Goal: Task Accomplishment & Management: Complete application form

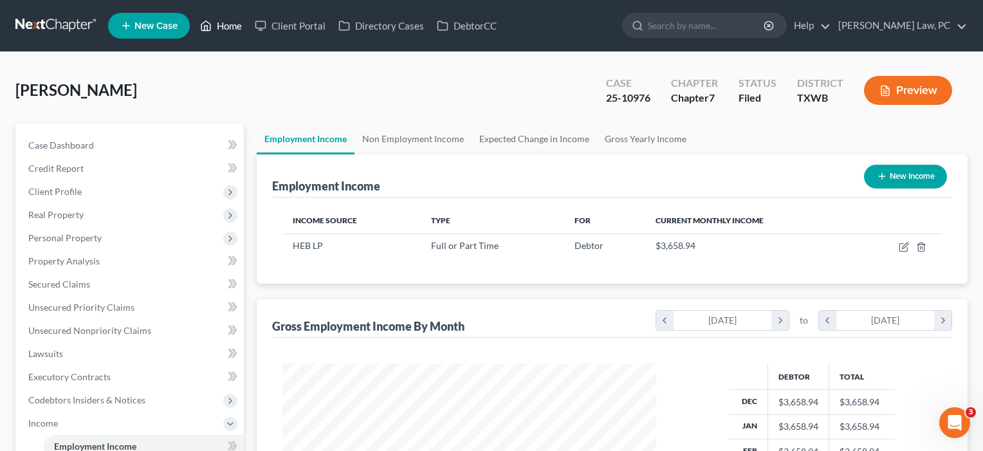
click at [239, 28] on link "Home" at bounding box center [221, 25] width 55 height 23
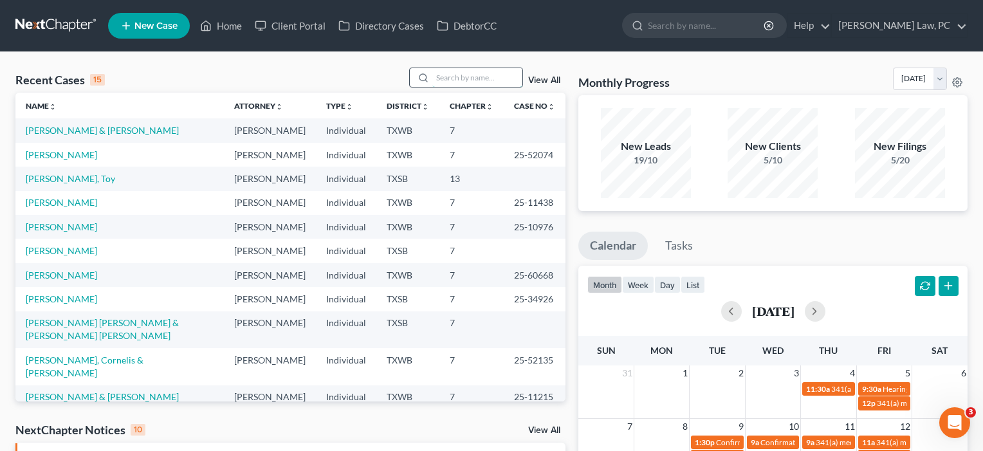
click at [481, 82] on input "search" at bounding box center [477, 77] width 90 height 19
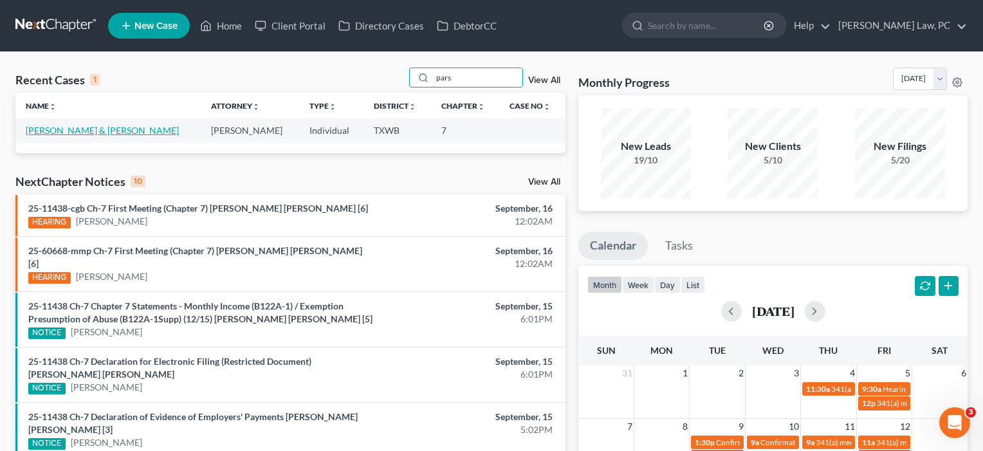
type input "pars"
click at [36, 131] on link "[PERSON_NAME] & [PERSON_NAME]" at bounding box center [102, 130] width 153 height 11
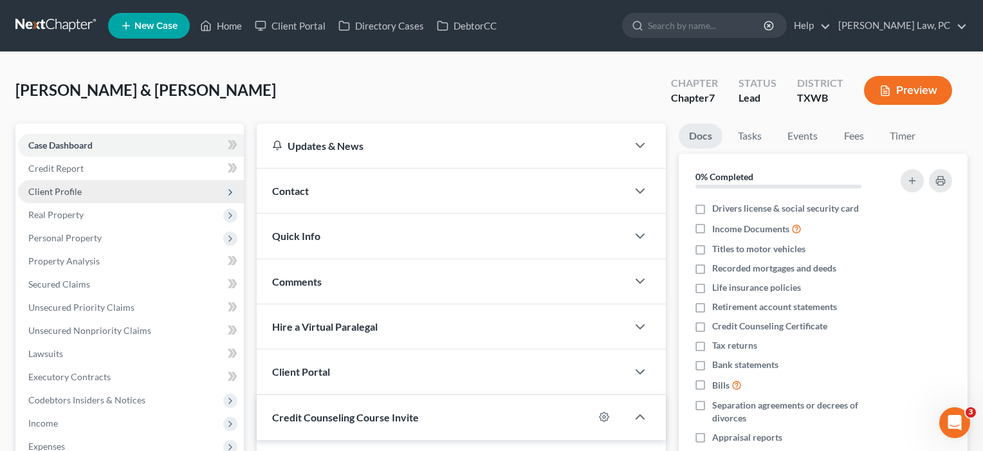
click at [50, 186] on span "Client Profile" at bounding box center [54, 191] width 53 height 11
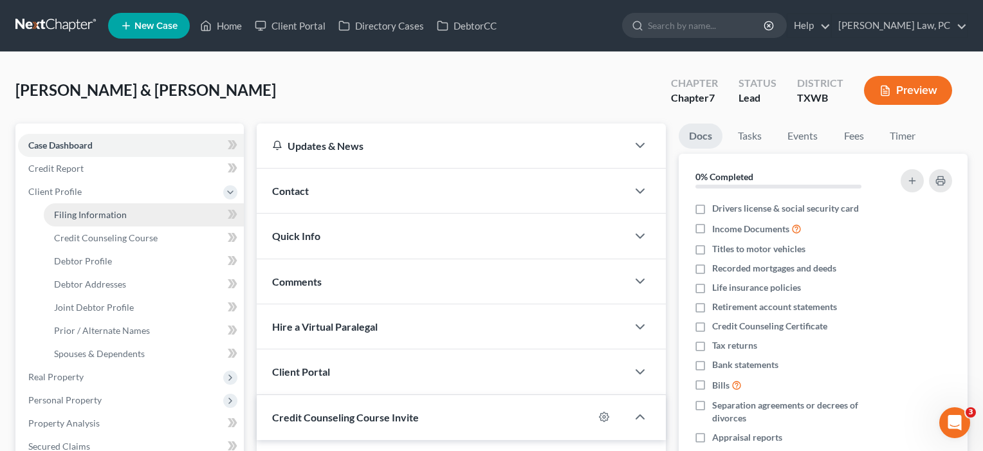
click at [69, 215] on span "Filing Information" at bounding box center [90, 214] width 73 height 11
select select "1"
select select "0"
select select "45"
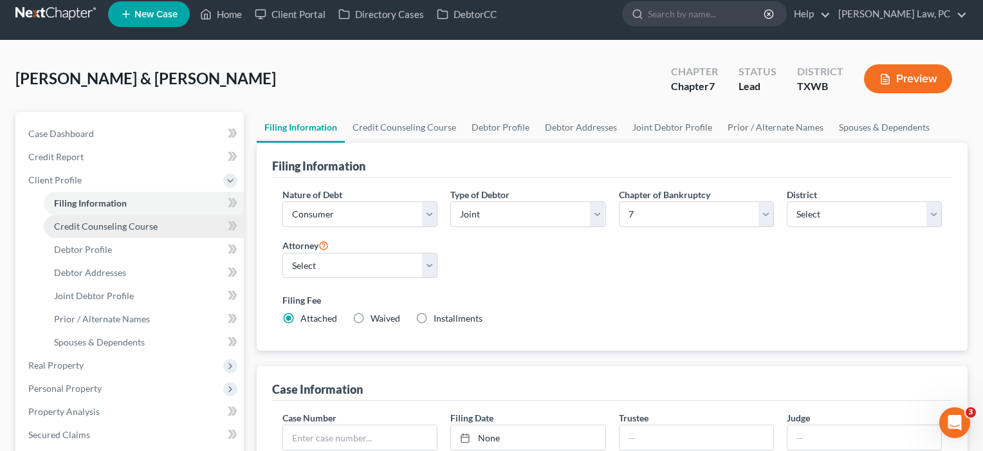
scroll to position [23, 0]
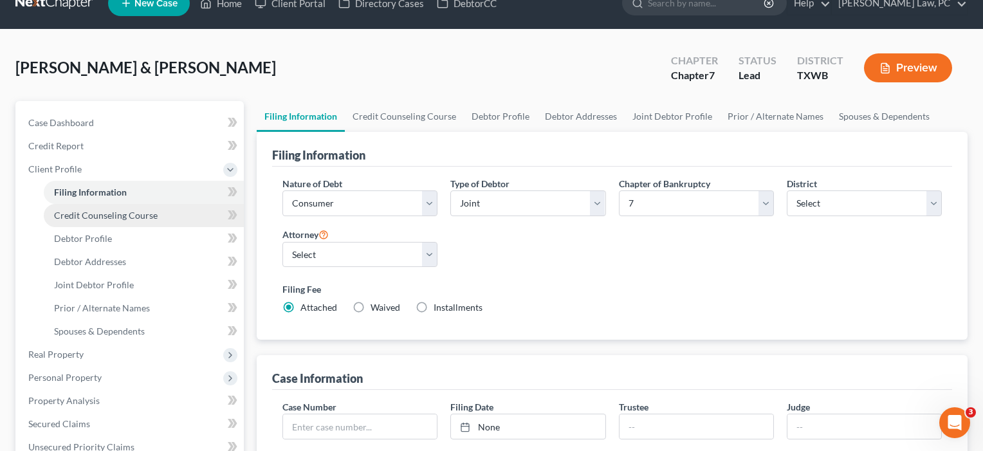
click at [73, 219] on span "Credit Counseling Course" at bounding box center [106, 215] width 104 height 11
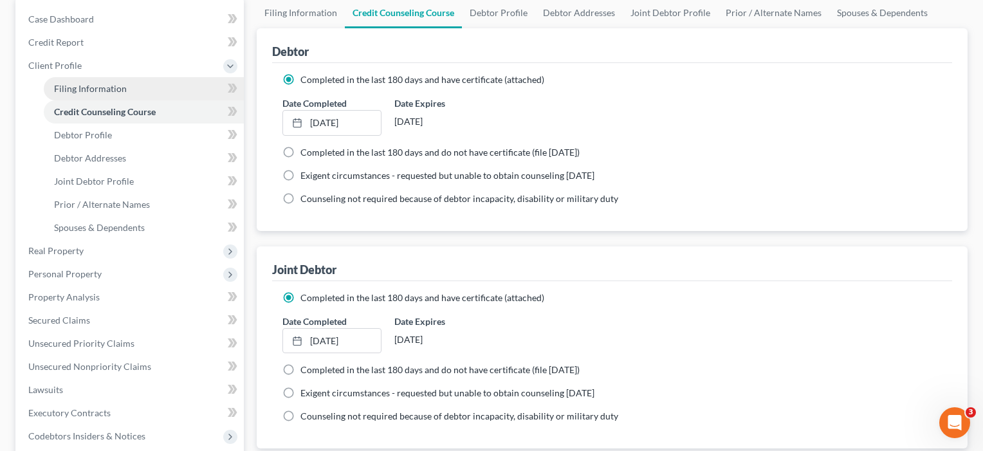
scroll to position [130, 0]
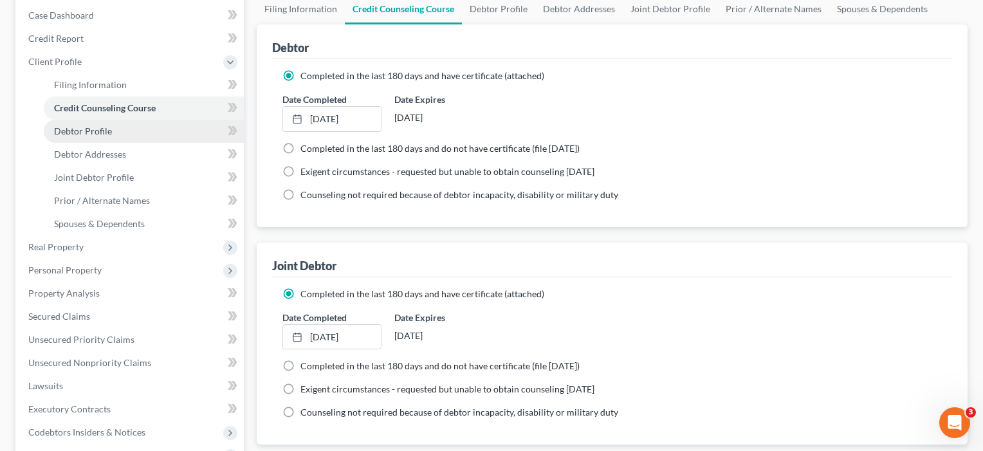
click at [89, 127] on span "Debtor Profile" at bounding box center [83, 130] width 58 height 11
select select "1"
select select "5"
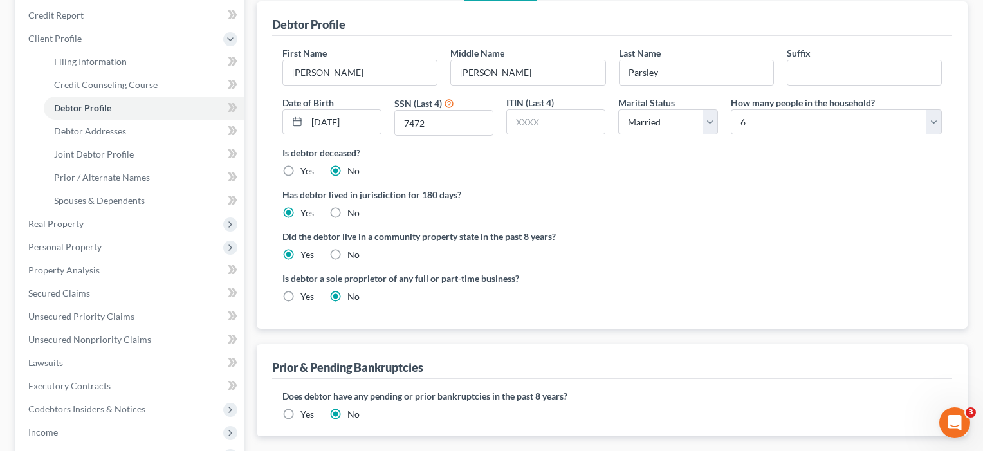
scroll to position [154, 0]
click at [84, 134] on span "Debtor Addresses" at bounding box center [90, 129] width 72 height 11
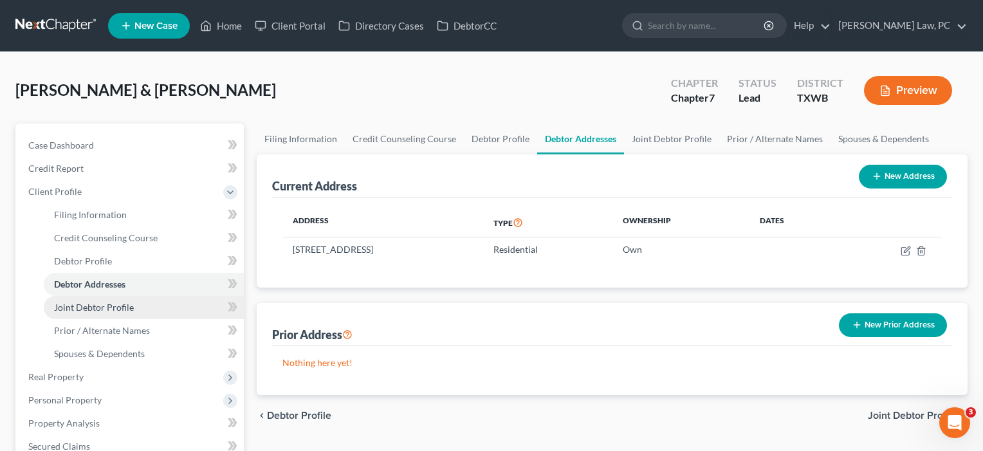
click at [89, 307] on span "Joint Debtor Profile" at bounding box center [94, 307] width 80 height 11
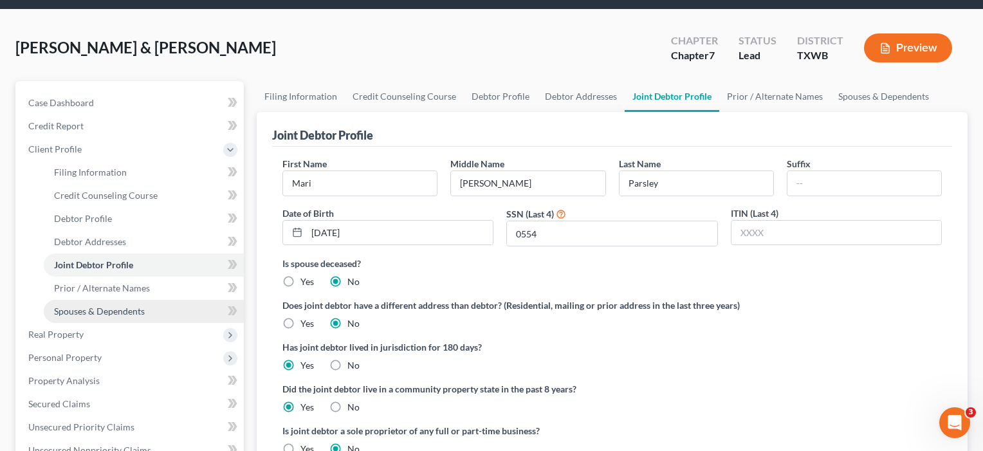
scroll to position [57, 0]
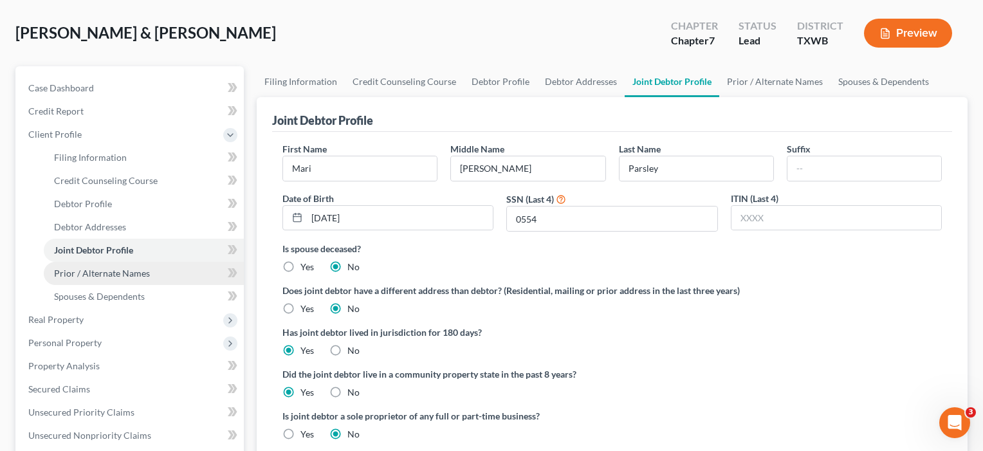
click at [89, 269] on span "Prior / Alternate Names" at bounding box center [102, 273] width 96 height 11
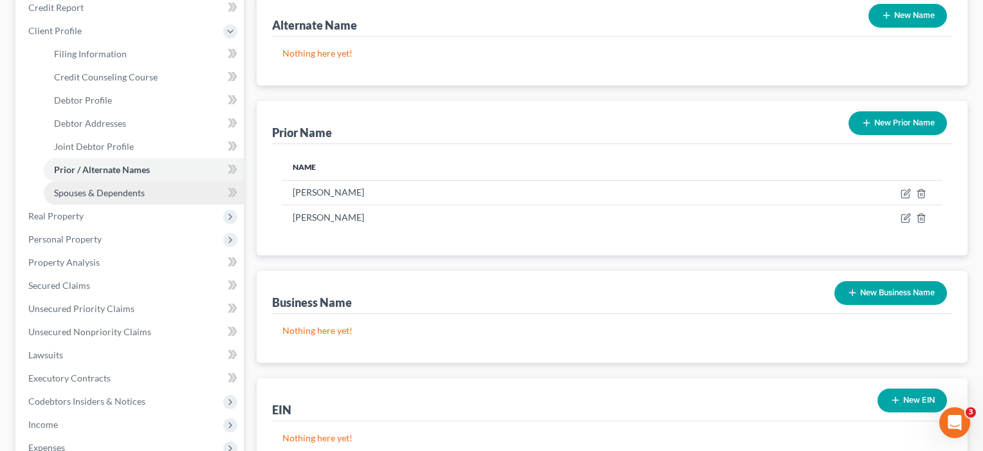
click at [88, 189] on span "Spouses & Dependents" at bounding box center [99, 192] width 91 height 11
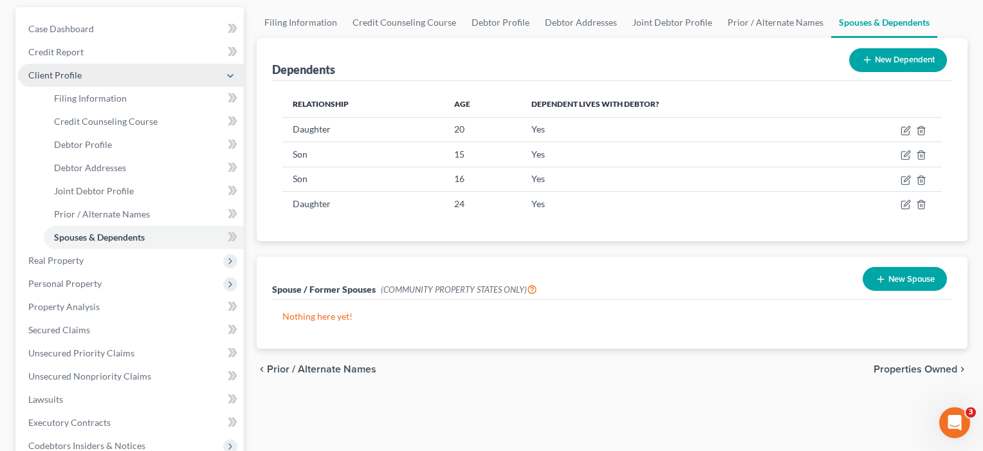
scroll to position [129, 0]
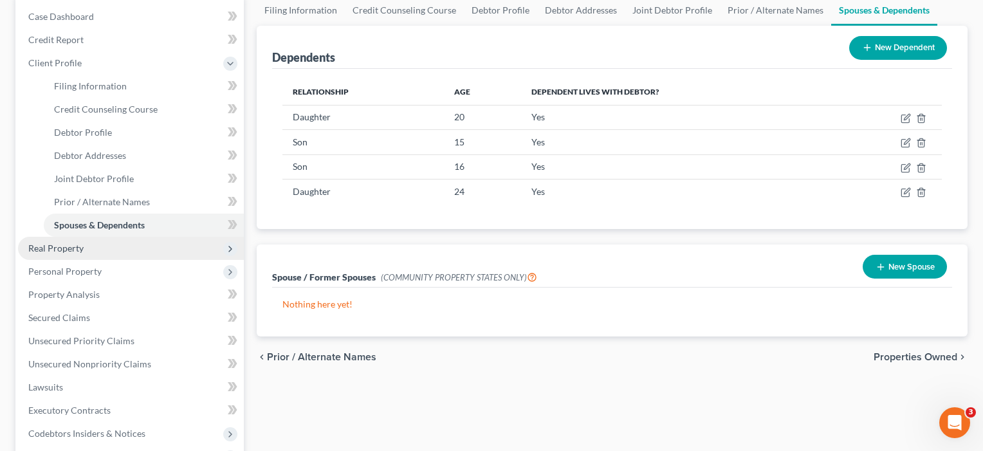
click at [64, 247] on span "Real Property" at bounding box center [55, 248] width 55 height 11
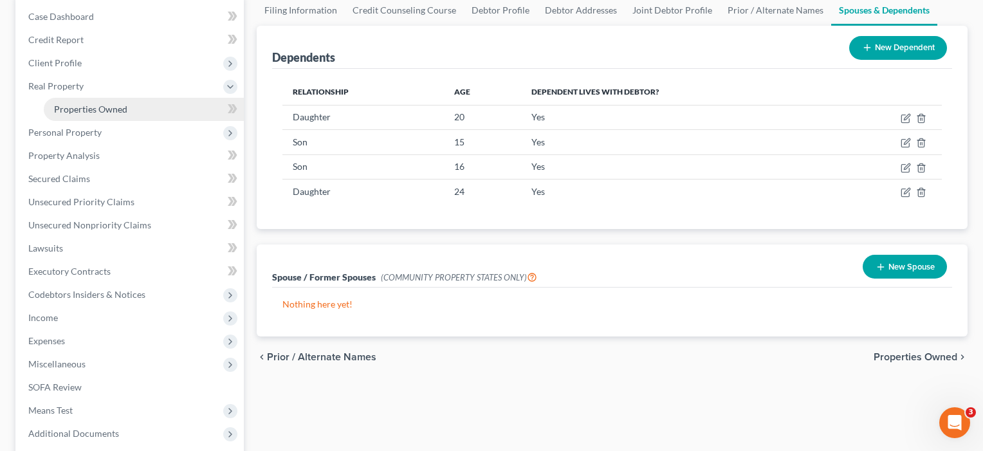
click at [109, 116] on link "Properties Owned" at bounding box center [144, 109] width 200 height 23
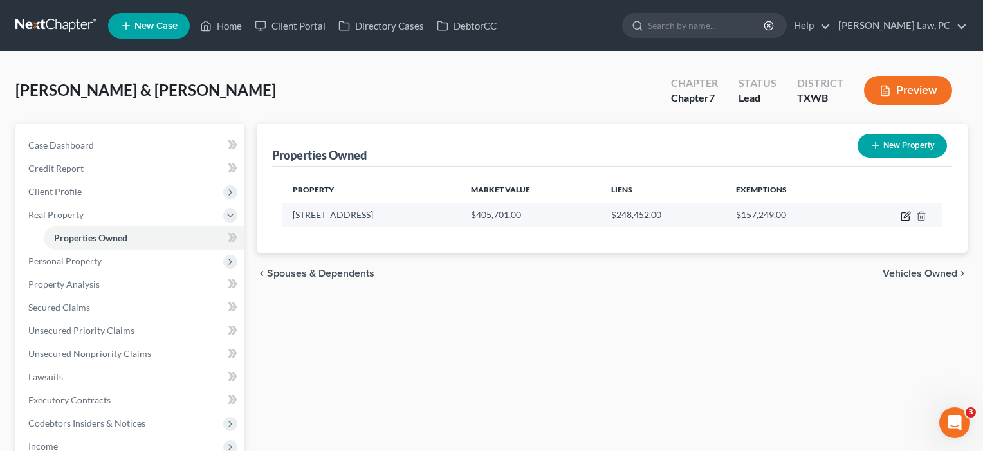
click at [908, 214] on icon "button" at bounding box center [906, 216] width 10 height 10
select select "45"
select select "2"
select select "0"
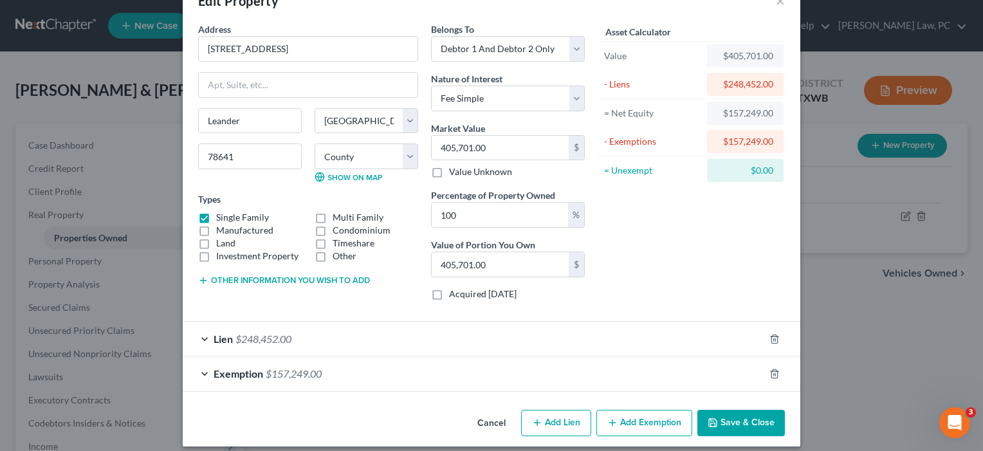
scroll to position [39, 0]
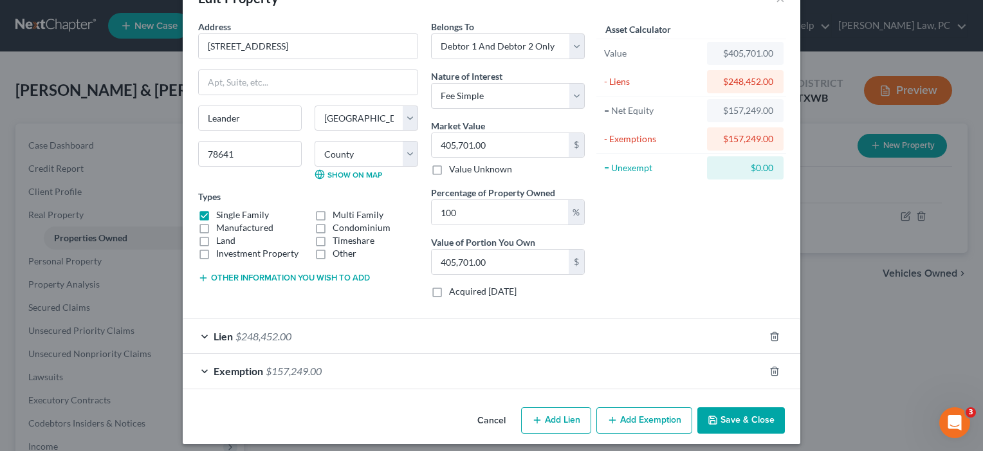
click at [463, 322] on div "Lien $248,452.00" at bounding box center [474, 336] width 582 height 34
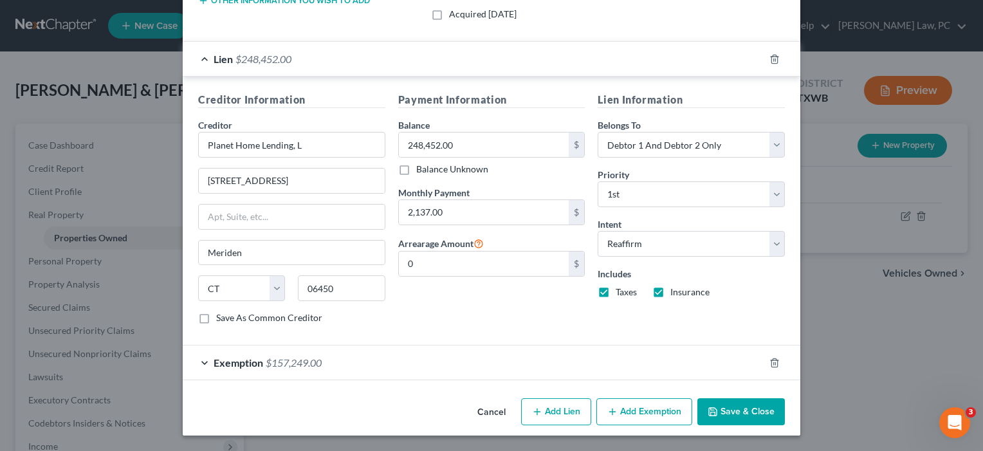
scroll to position [316, 0]
click at [733, 420] on button "Save & Close" at bounding box center [742, 412] width 88 height 27
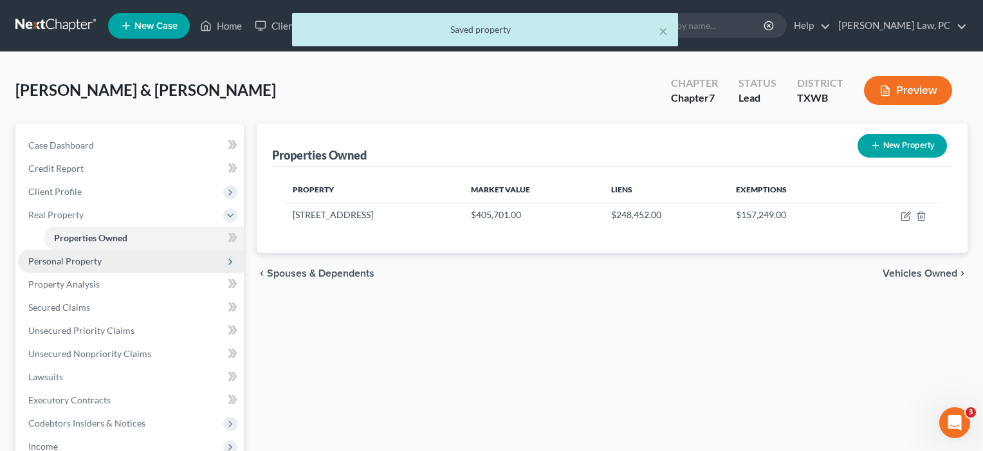
click at [100, 257] on span "Personal Property" at bounding box center [131, 261] width 226 height 23
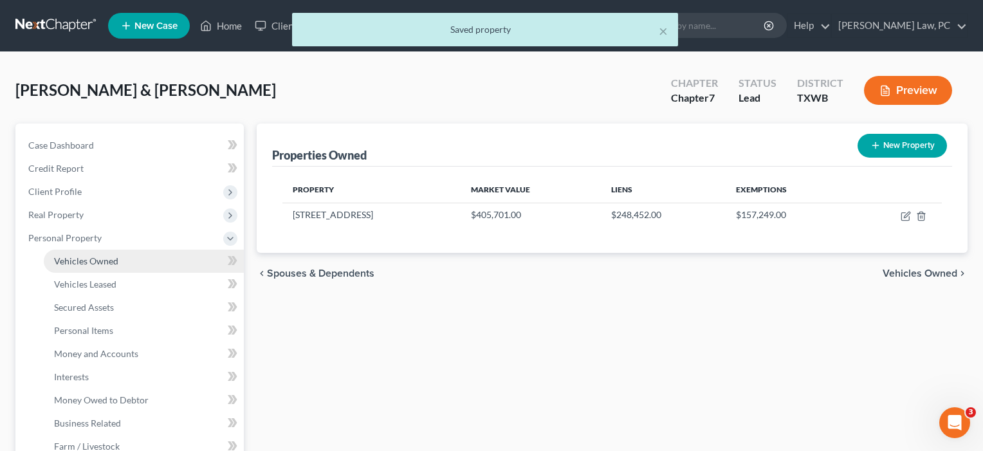
click at [104, 257] on span "Vehicles Owned" at bounding box center [86, 260] width 64 height 11
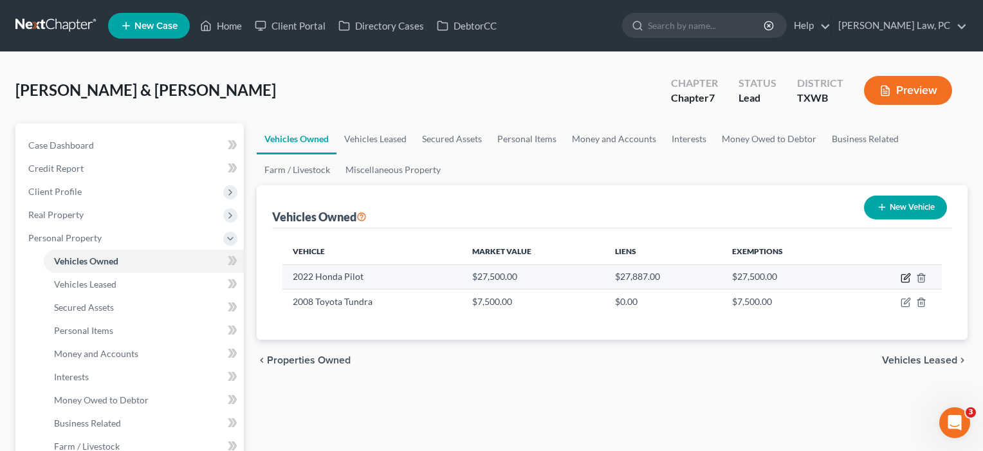
click at [907, 278] on icon "button" at bounding box center [907, 276] width 6 height 6
select select "0"
select select "4"
select select "1"
select select "2"
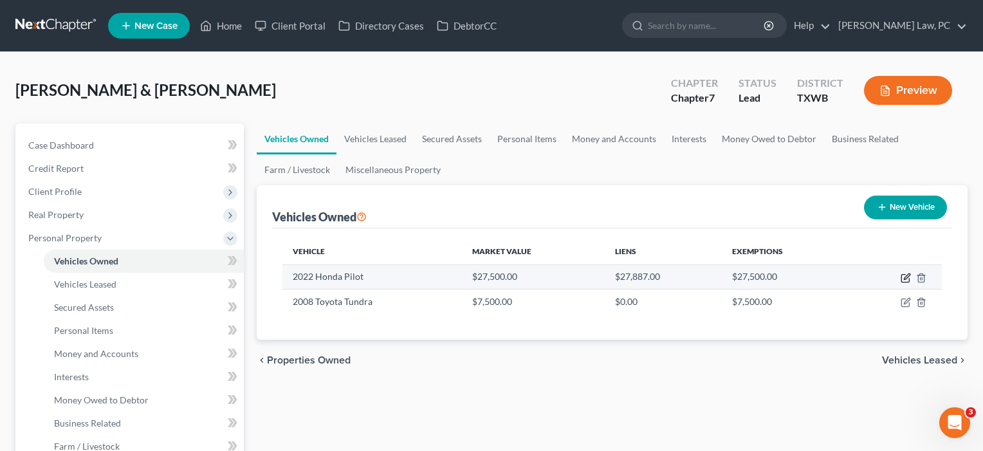
select select "2"
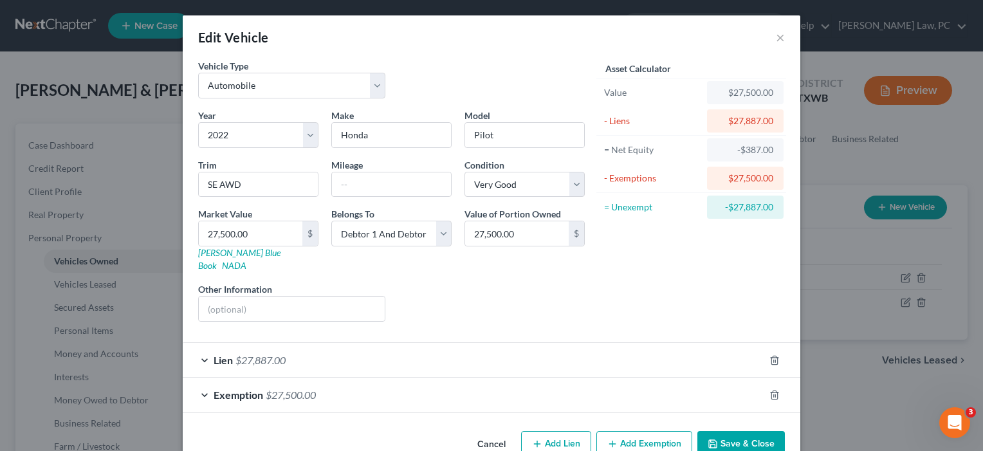
click at [674, 378] on div "Exemption $27,500.00" at bounding box center [474, 395] width 582 height 34
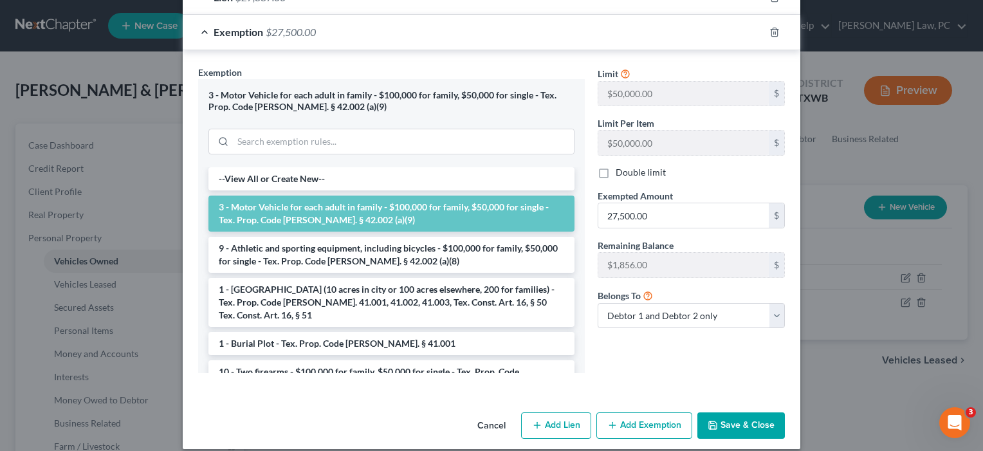
scroll to position [362, 0]
click at [734, 420] on button "Save & Close" at bounding box center [742, 426] width 88 height 27
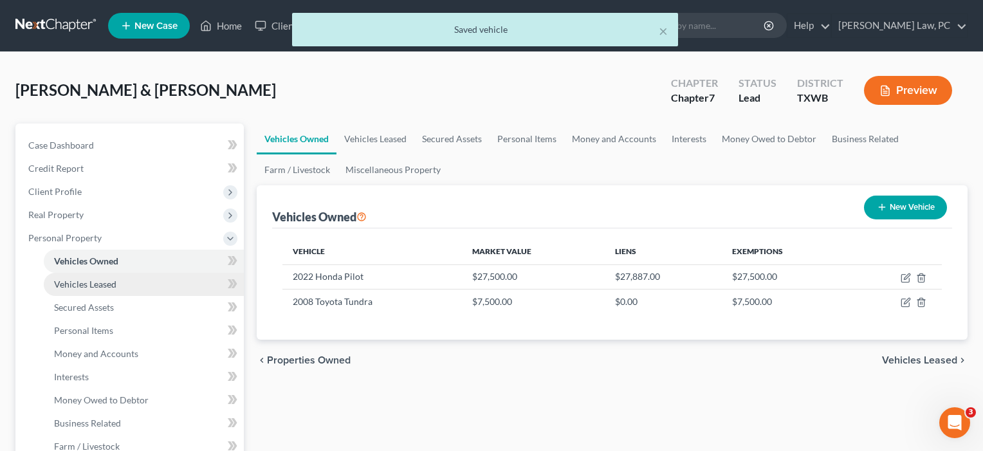
click at [106, 286] on span "Vehicles Leased" at bounding box center [85, 284] width 62 height 11
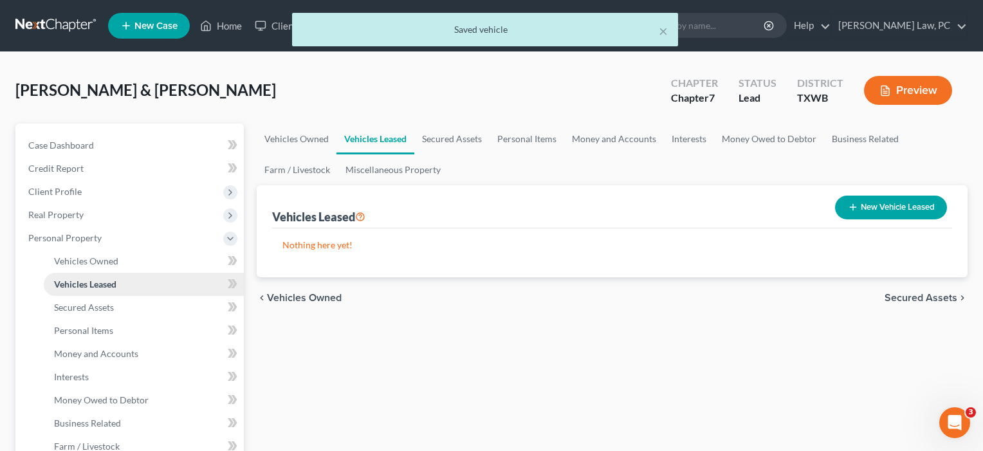
scroll to position [73, 0]
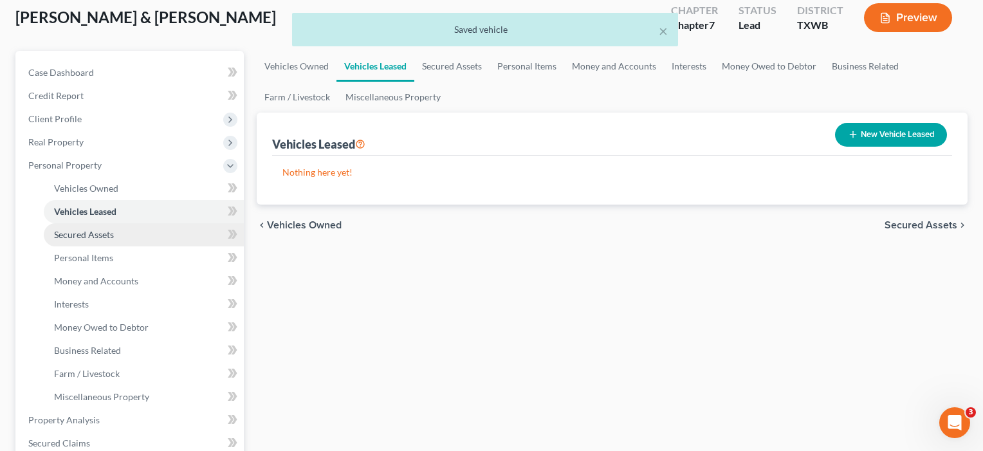
click at [86, 234] on span "Secured Assets" at bounding box center [84, 234] width 60 height 11
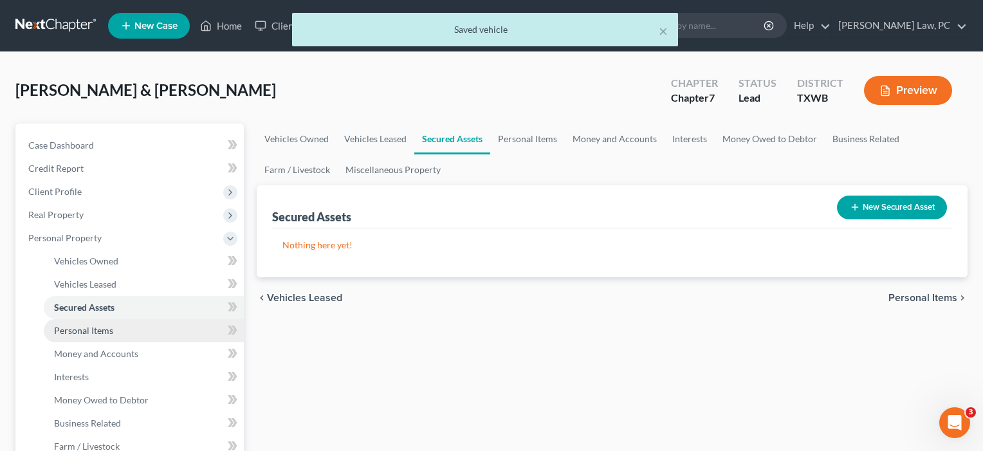
click at [79, 324] on link "Personal Items" at bounding box center [144, 330] width 200 height 23
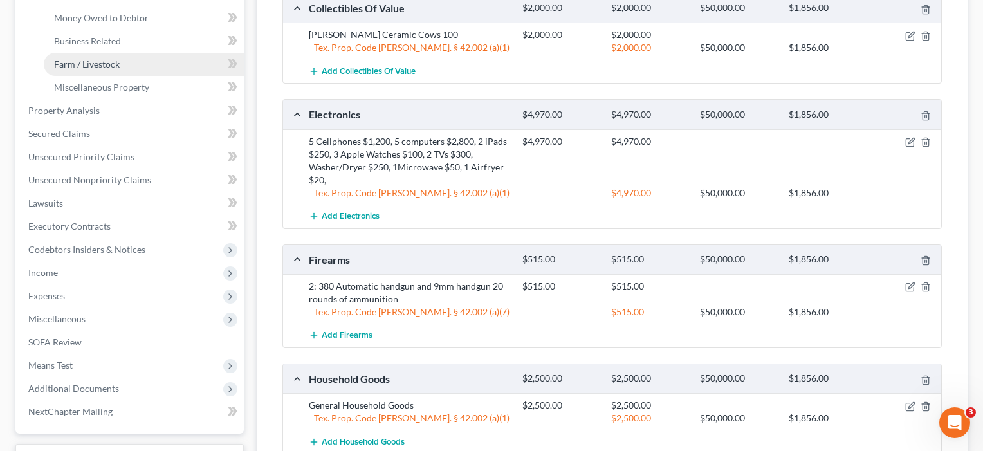
scroll to position [308, 0]
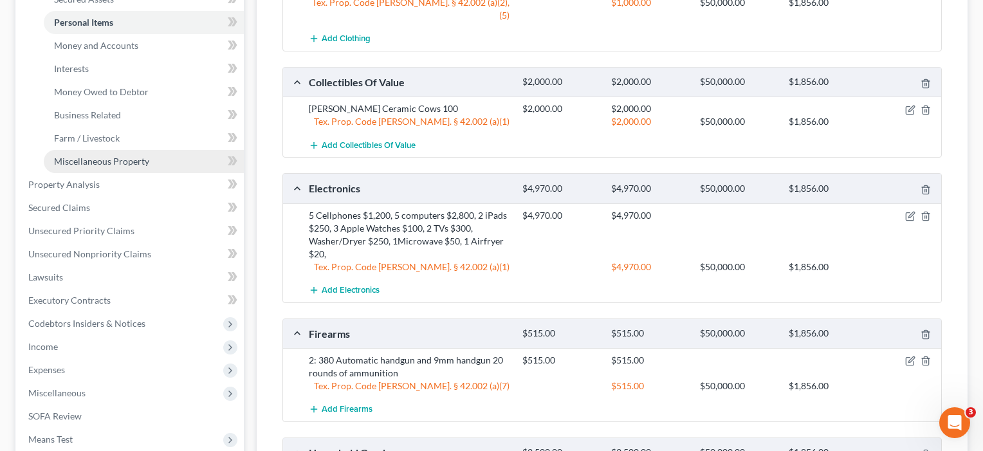
click at [100, 163] on span "Miscellaneous Property" at bounding box center [101, 161] width 95 height 11
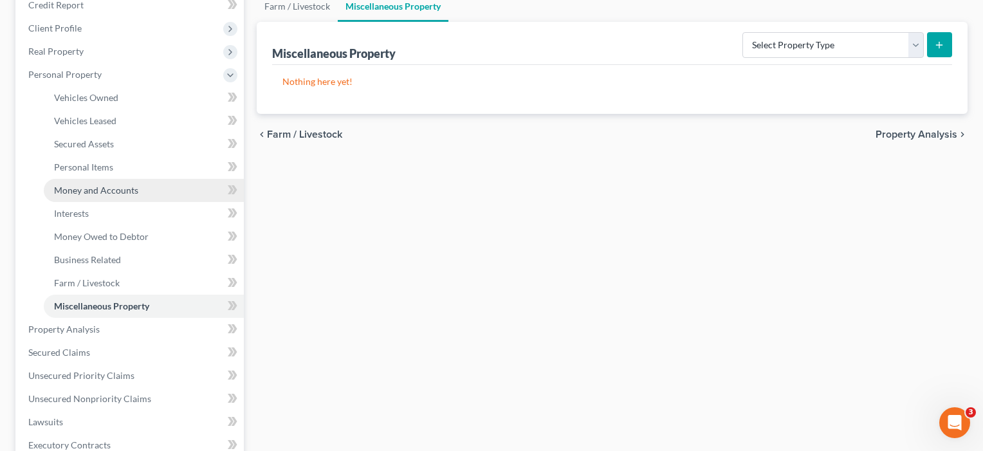
scroll to position [184, 0]
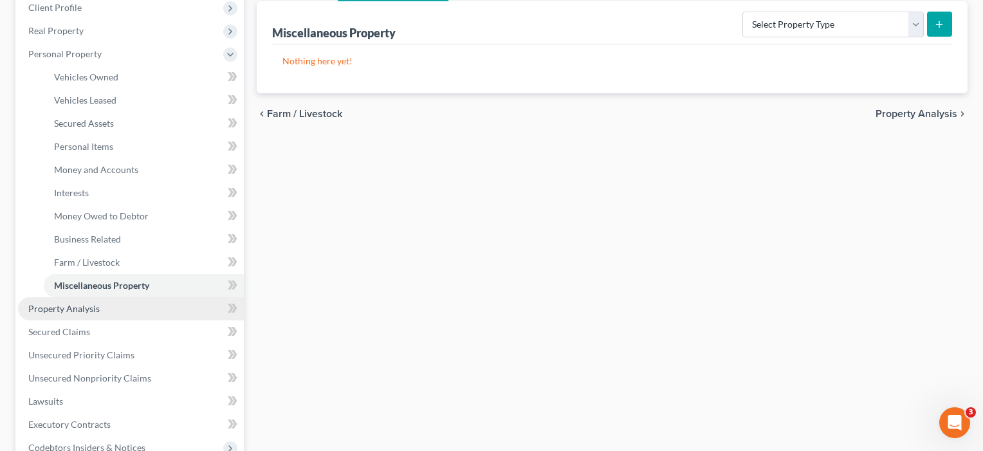
click at [88, 311] on span "Property Analysis" at bounding box center [63, 308] width 71 height 11
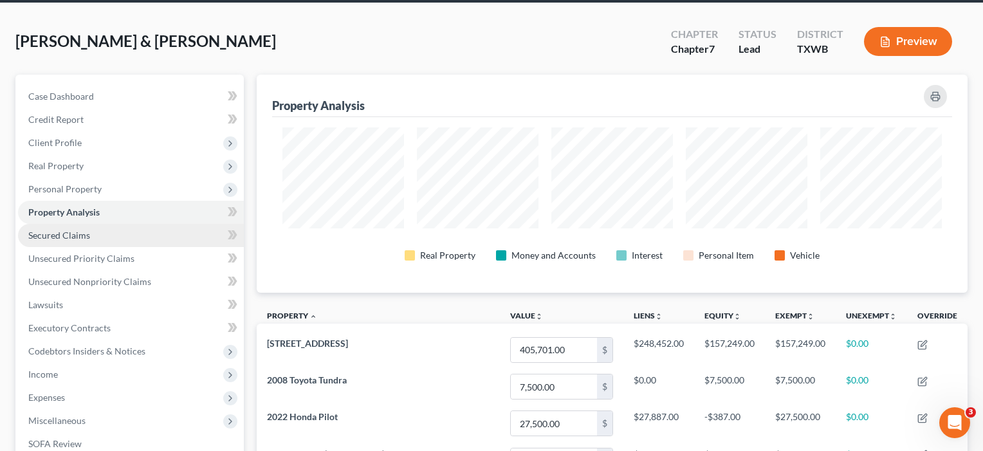
click at [64, 230] on span "Secured Claims" at bounding box center [59, 235] width 62 height 11
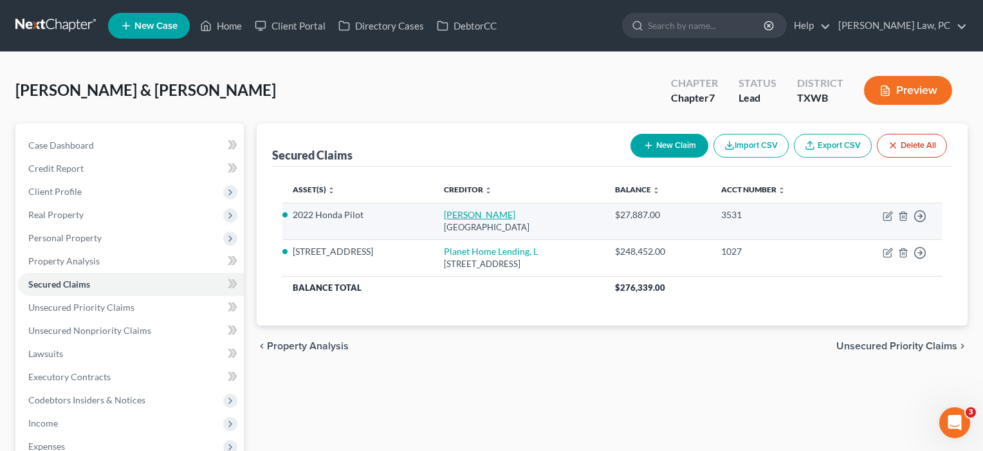
click at [457, 217] on link "[PERSON_NAME]" at bounding box center [479, 214] width 71 height 11
select select "45"
select select "0"
select select "2"
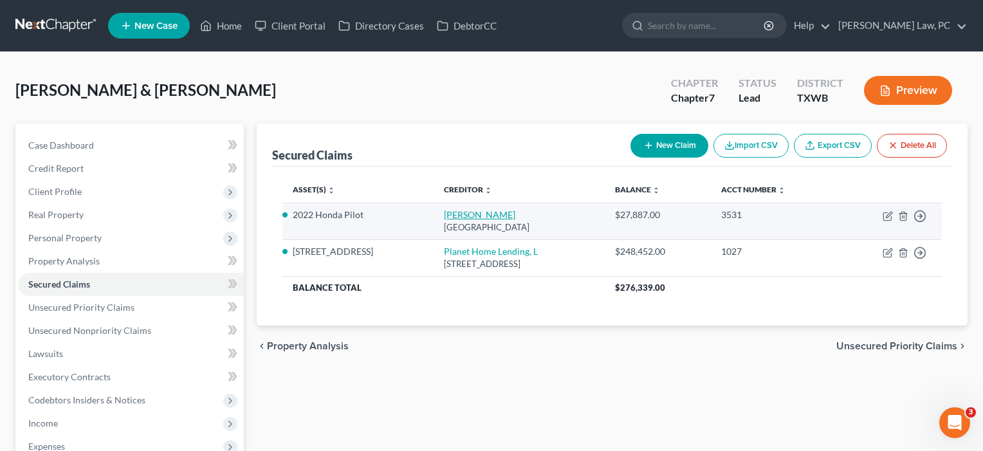
select select "1"
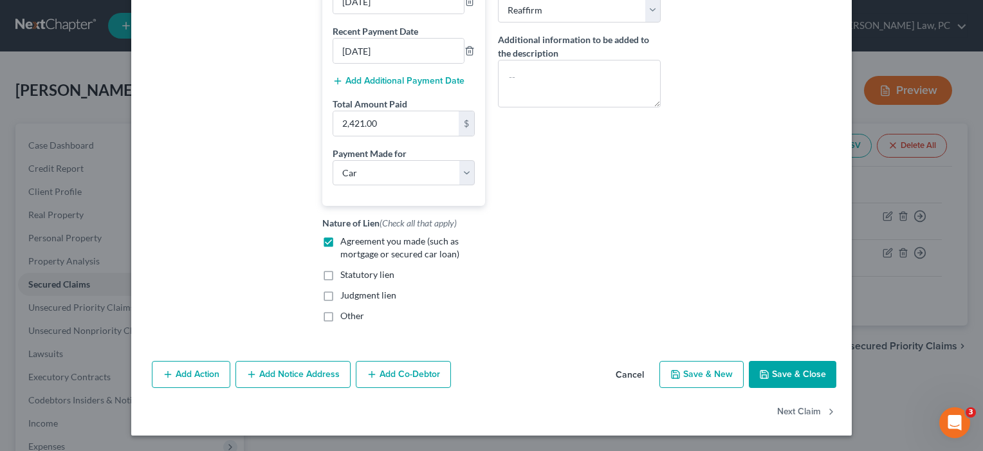
scroll to position [304, 0]
click at [791, 380] on button "Save & Close" at bounding box center [793, 374] width 88 height 27
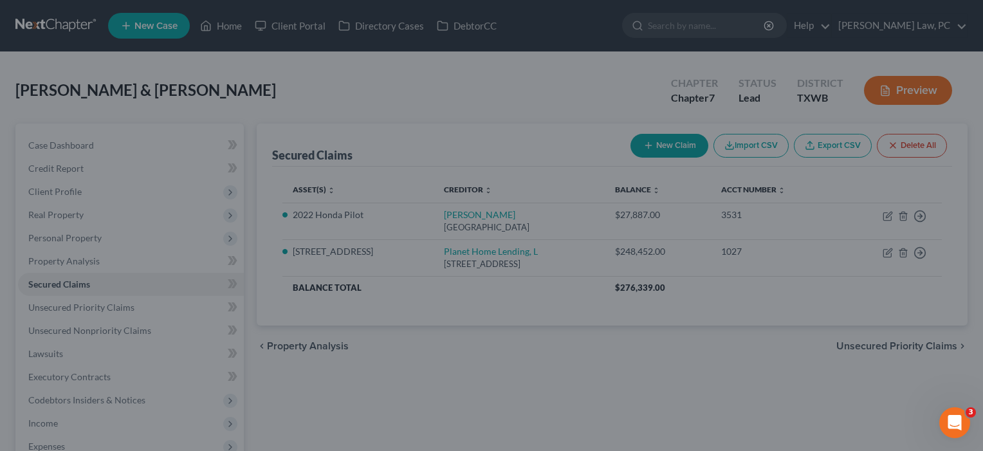
select select "12"
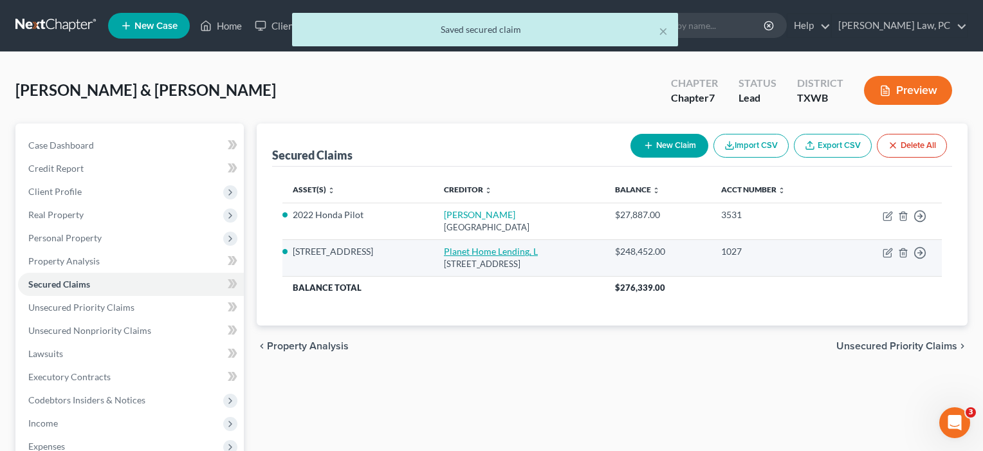
click at [445, 249] on link "Planet Home Lending, L" at bounding box center [491, 251] width 94 height 11
select select "6"
select select "3"
select select "2"
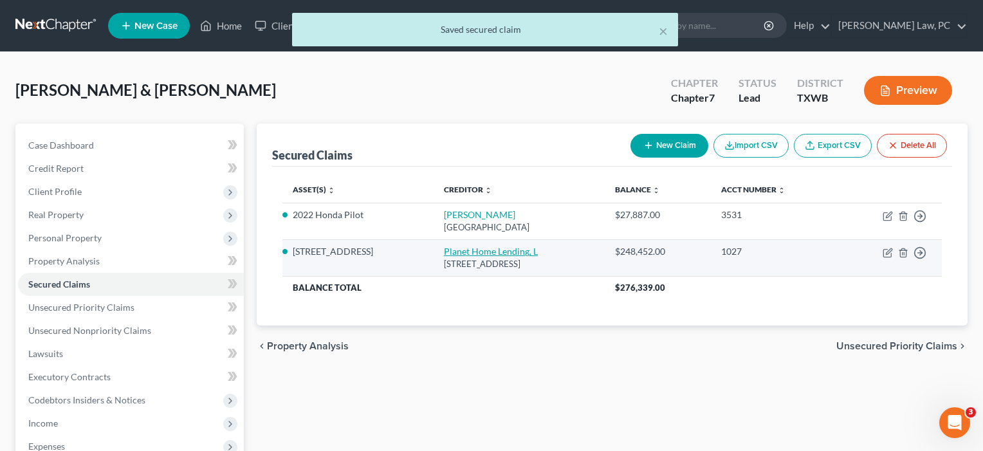
select select "0"
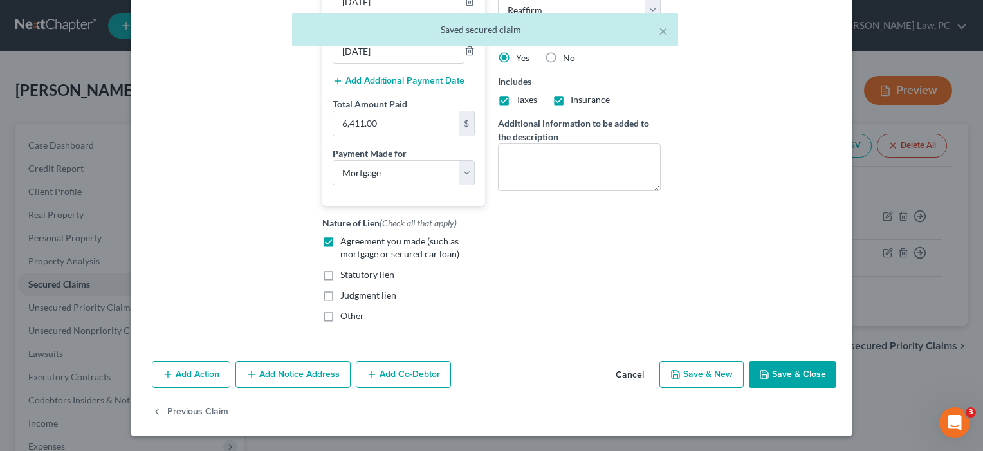
click at [775, 378] on button "Save & Close" at bounding box center [793, 374] width 88 height 27
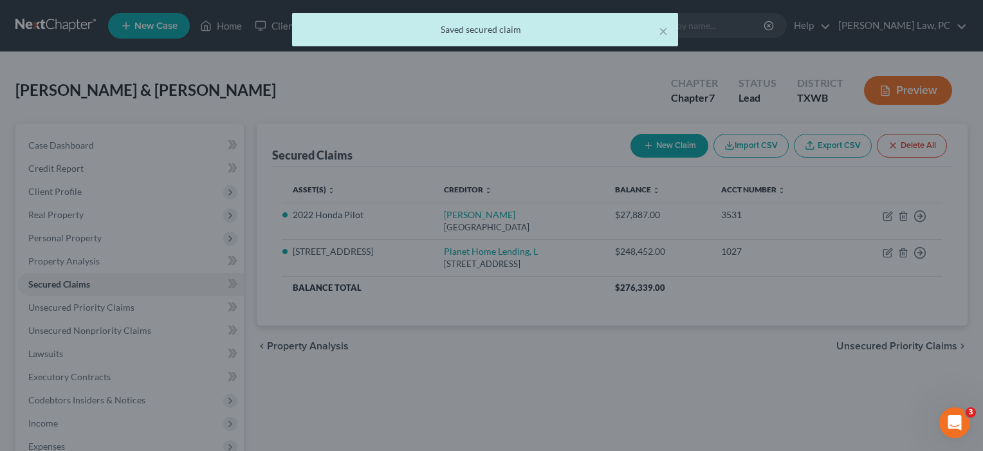
select select "2"
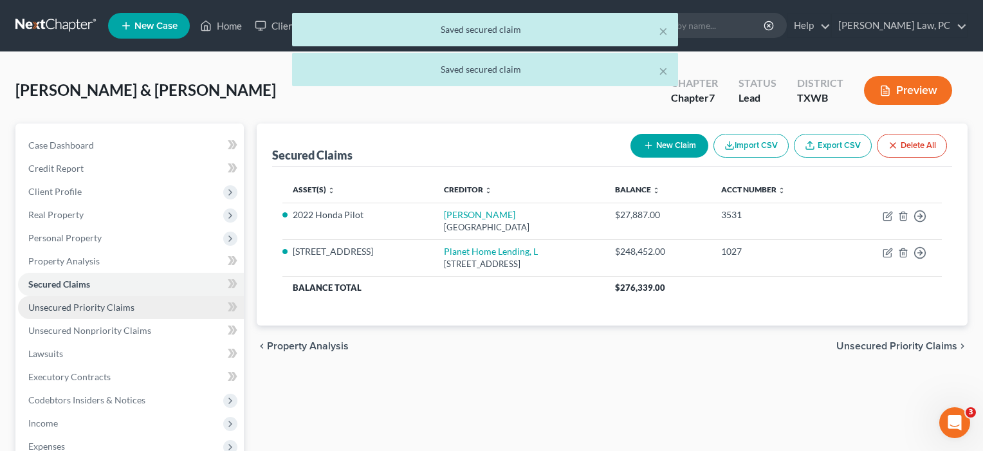
click at [84, 311] on span "Unsecured Priority Claims" at bounding box center [81, 307] width 106 height 11
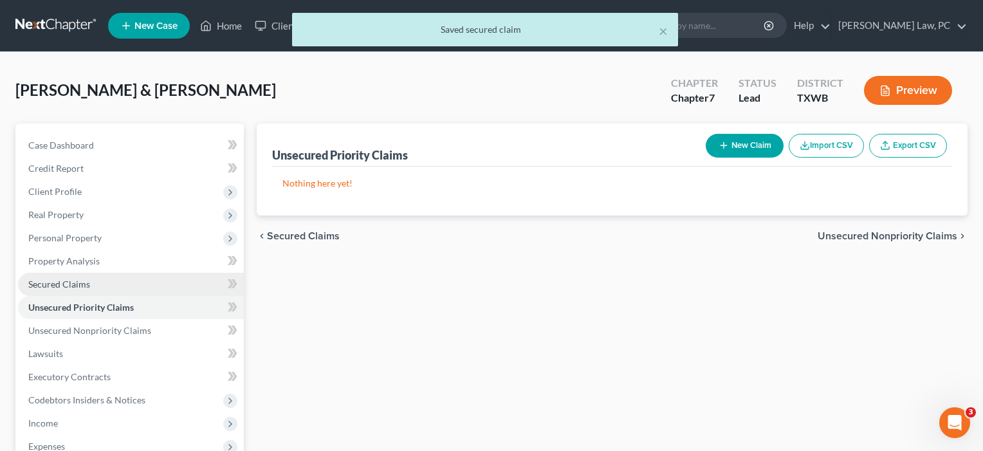
click at [85, 281] on span "Secured Claims" at bounding box center [59, 284] width 62 height 11
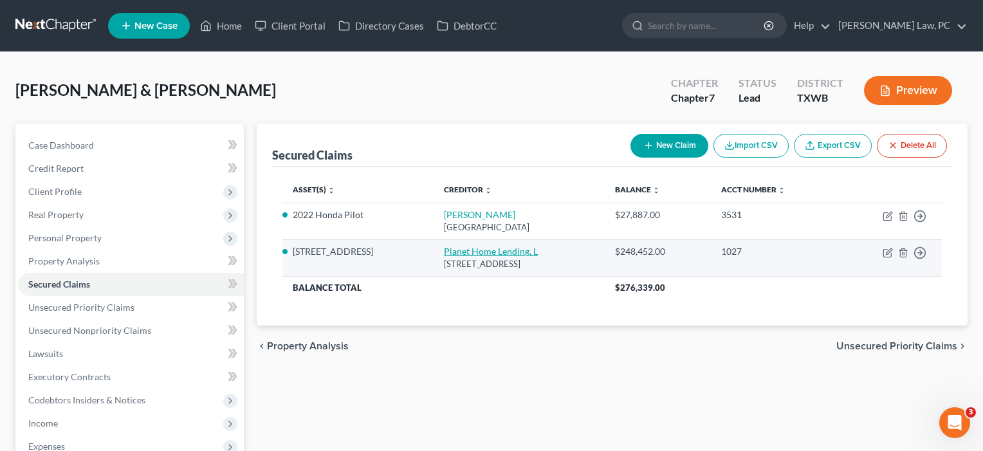
click at [444, 250] on link "Planet Home Lending, L" at bounding box center [491, 251] width 94 height 11
select select "6"
select select "3"
select select "2"
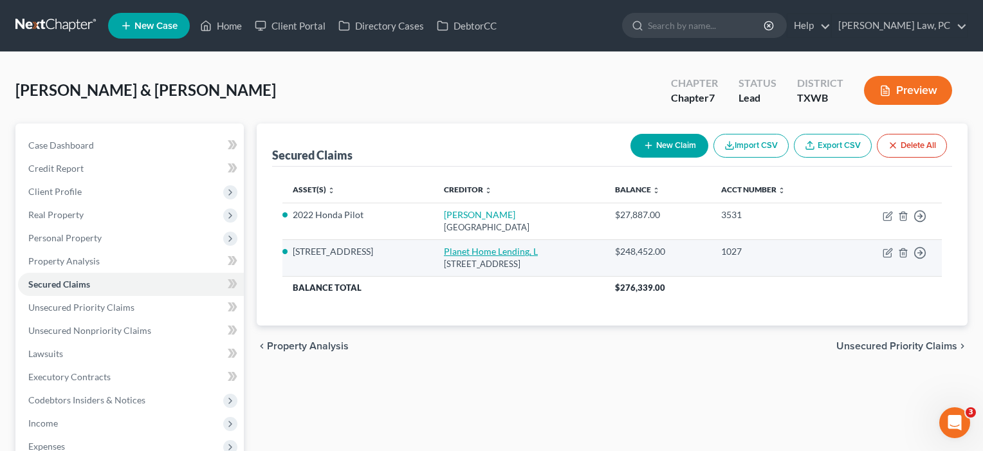
select select "0"
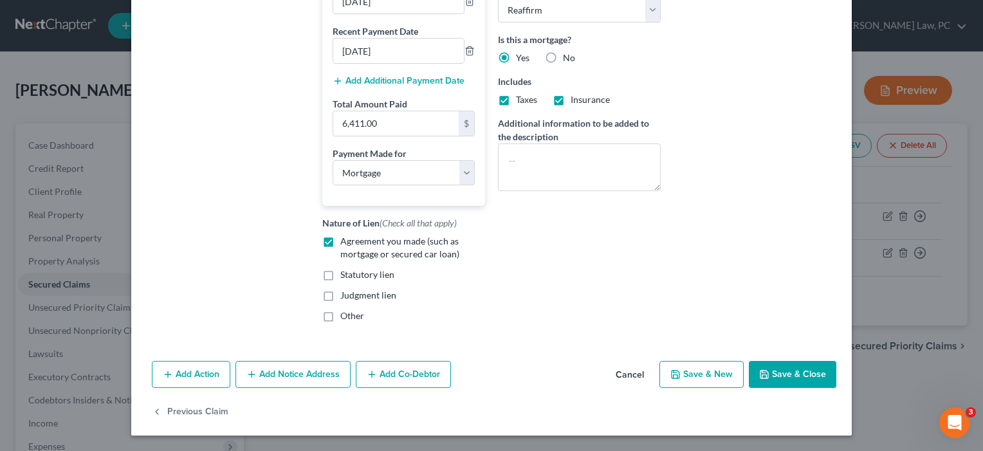
scroll to position [304, 0]
click at [782, 376] on button "Save & Close" at bounding box center [793, 374] width 88 height 27
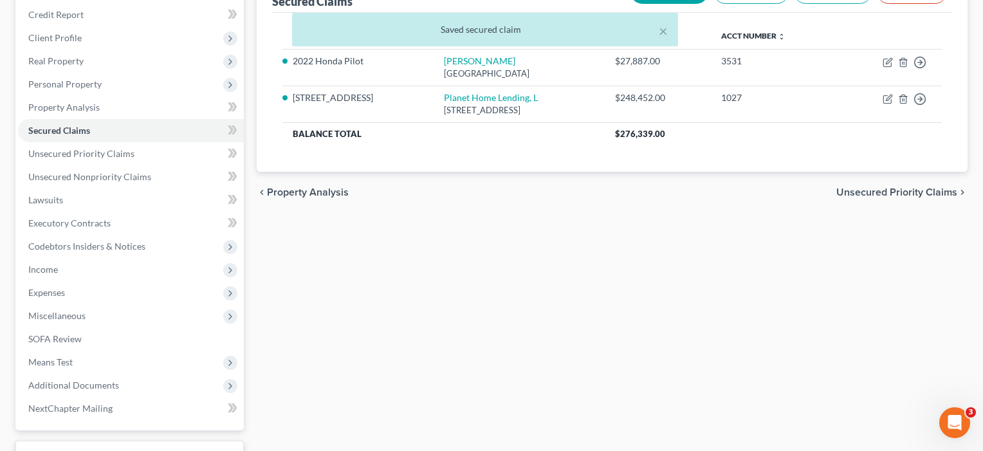
scroll to position [154, 0]
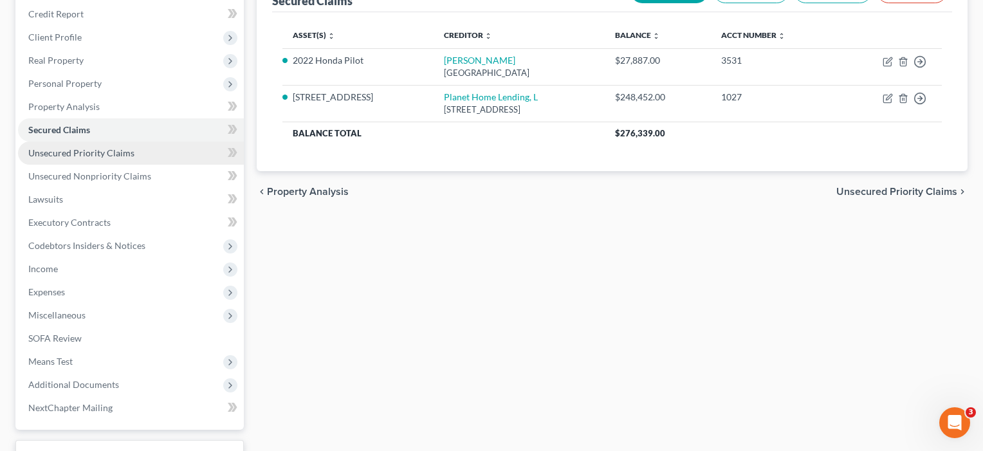
click at [115, 154] on span "Unsecured Priority Claims" at bounding box center [81, 152] width 106 height 11
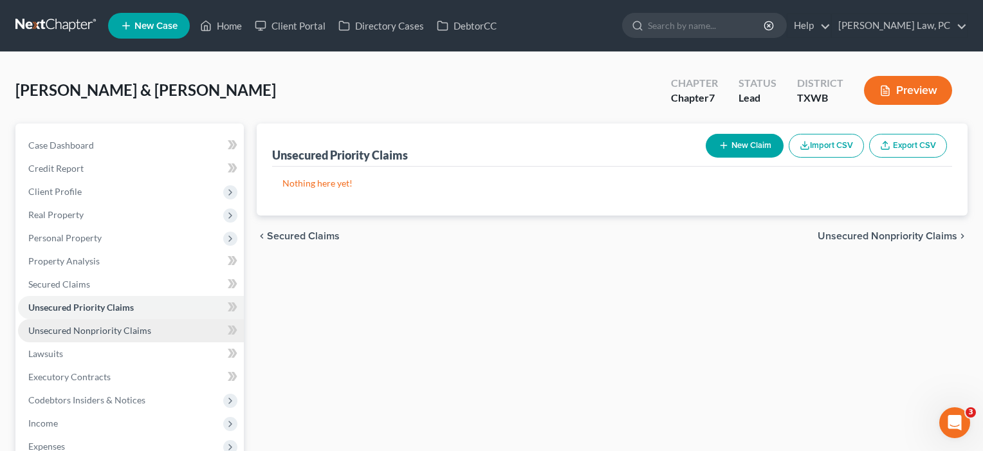
click at [72, 326] on span "Unsecured Nonpriority Claims" at bounding box center [89, 330] width 123 height 11
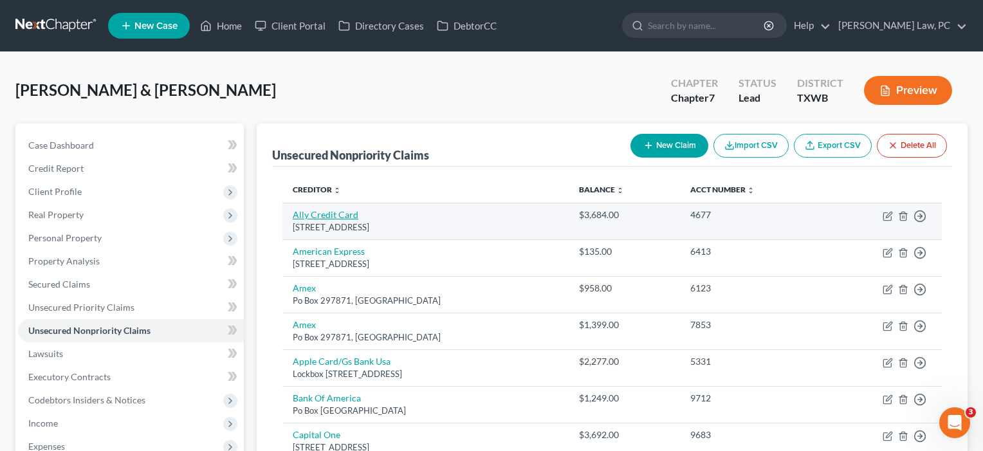
click at [338, 213] on link "Ally Credit Card" at bounding box center [326, 214] width 66 height 11
select select "35"
select select "2"
select select "1"
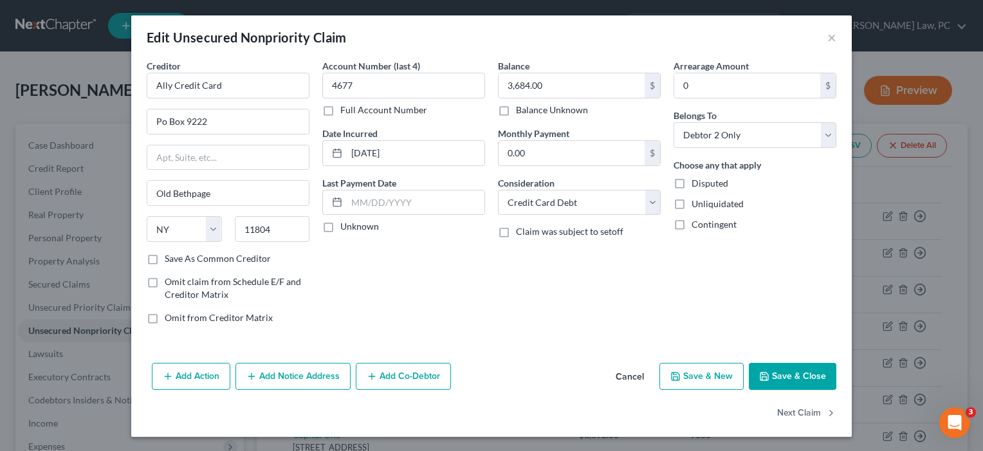
click at [782, 371] on button "Save & Close" at bounding box center [793, 376] width 88 height 27
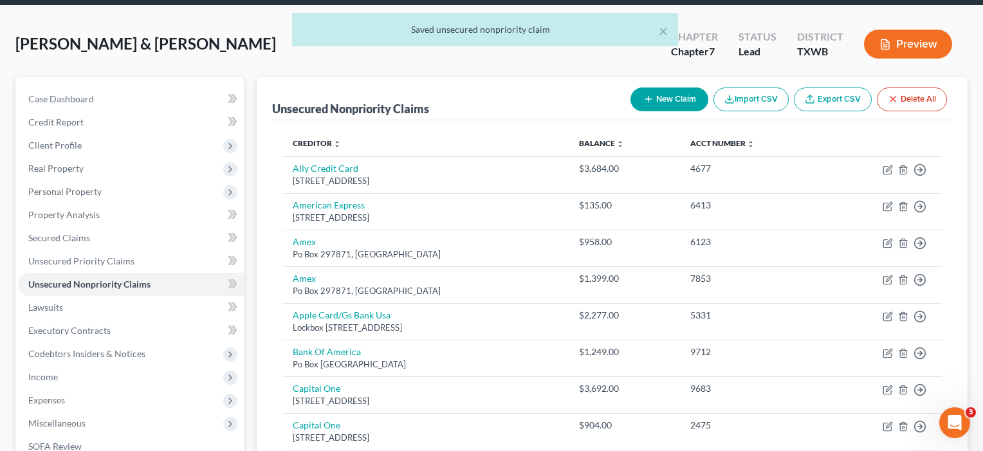
scroll to position [86, 0]
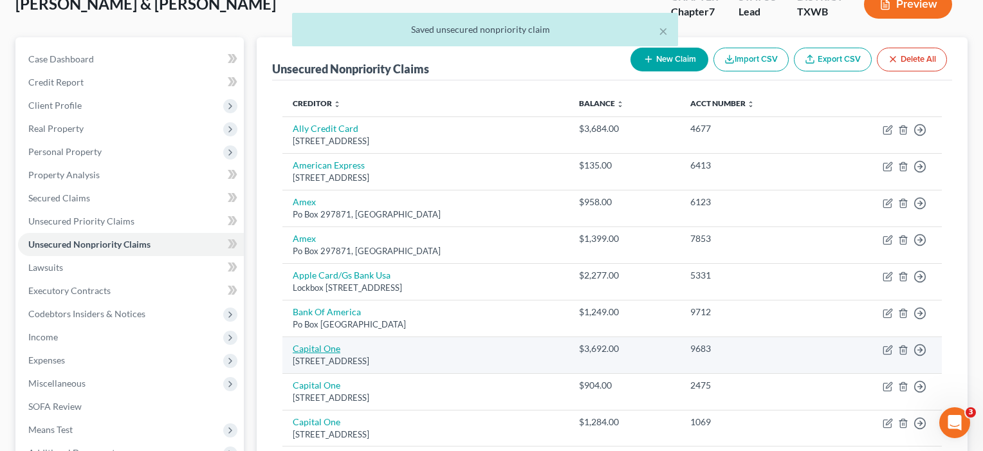
click at [315, 344] on link "Capital One" at bounding box center [317, 348] width 48 height 11
select select "46"
select select "2"
select select "1"
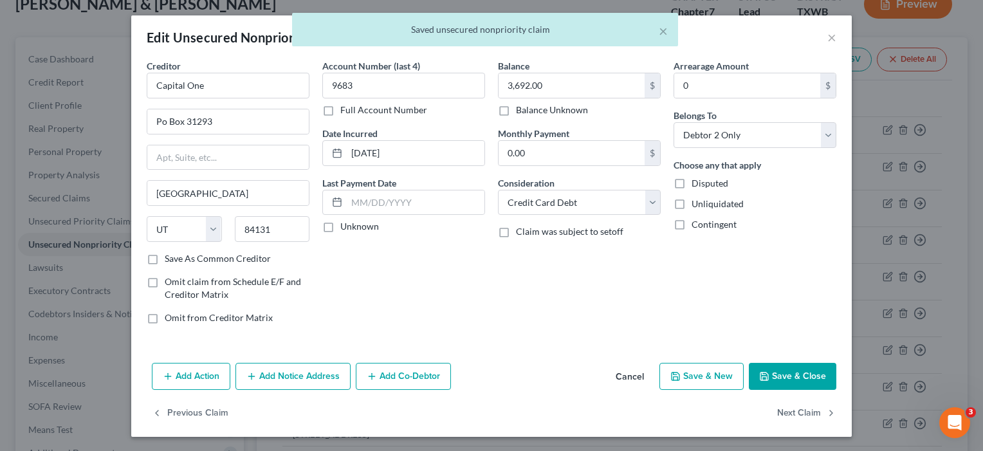
click at [814, 377] on button "Save & Close" at bounding box center [793, 376] width 88 height 27
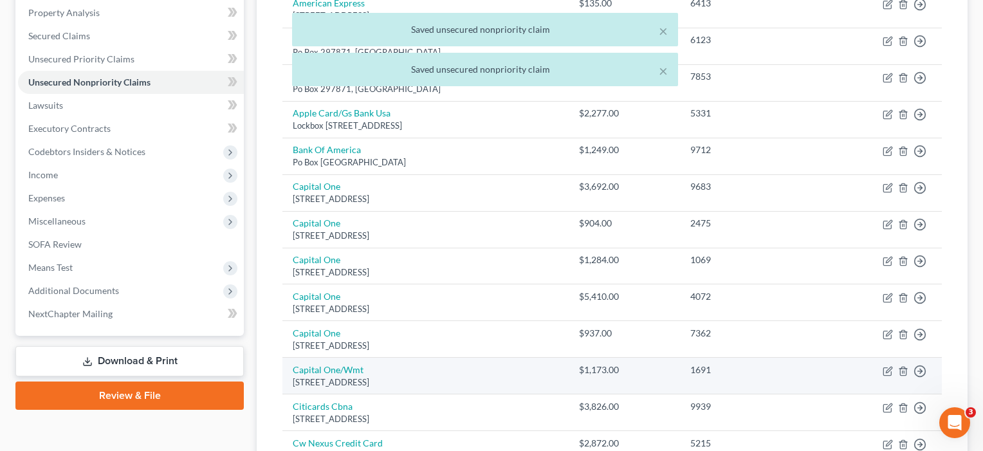
scroll to position [281, 0]
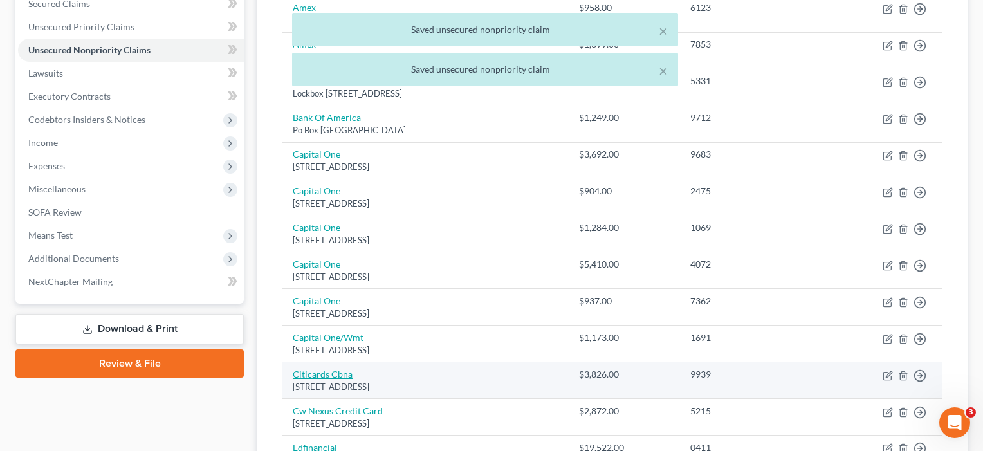
click at [330, 369] on link "Citicards Cbna" at bounding box center [323, 374] width 60 height 11
select select "43"
select select "2"
select select "0"
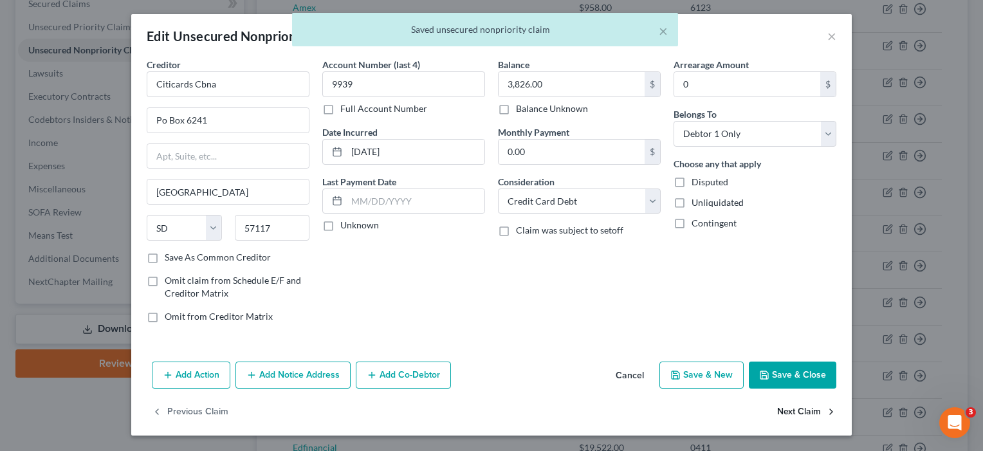
scroll to position [1, 0]
click at [786, 383] on button "Save & Close" at bounding box center [793, 375] width 88 height 27
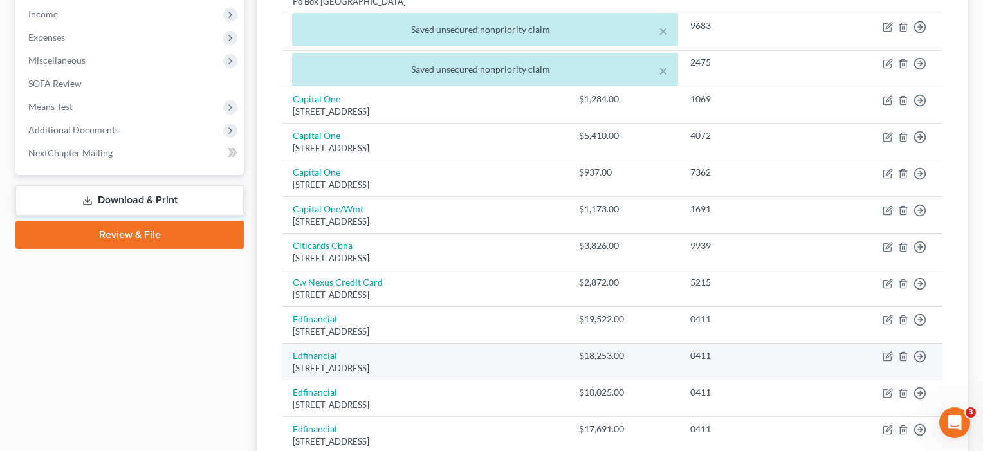
scroll to position [444, 0]
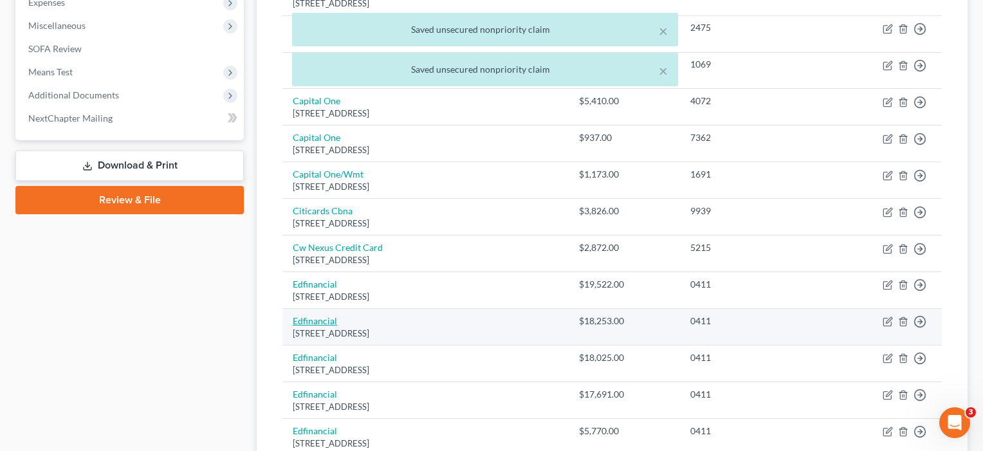
click at [326, 315] on link "Edfinancial" at bounding box center [315, 320] width 44 height 11
select select "44"
select select "17"
select select "0"
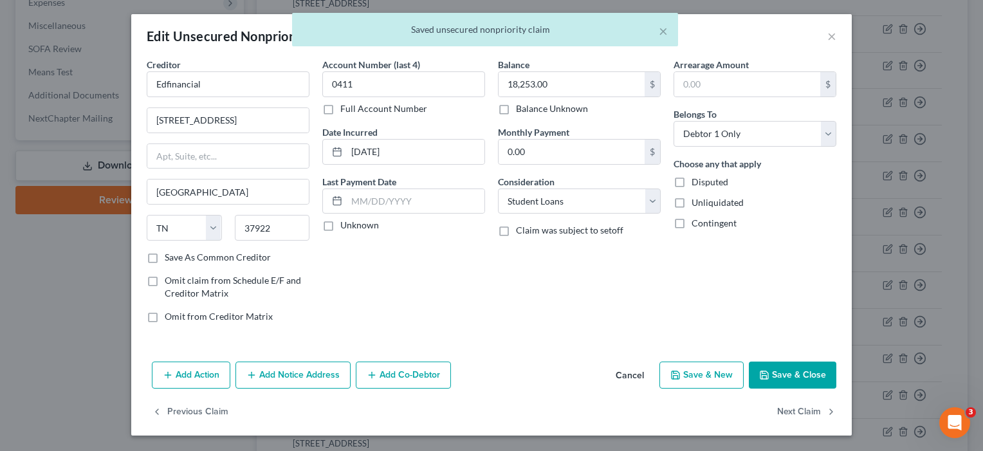
scroll to position [1, 0]
click at [787, 372] on button "Save & Close" at bounding box center [793, 375] width 88 height 27
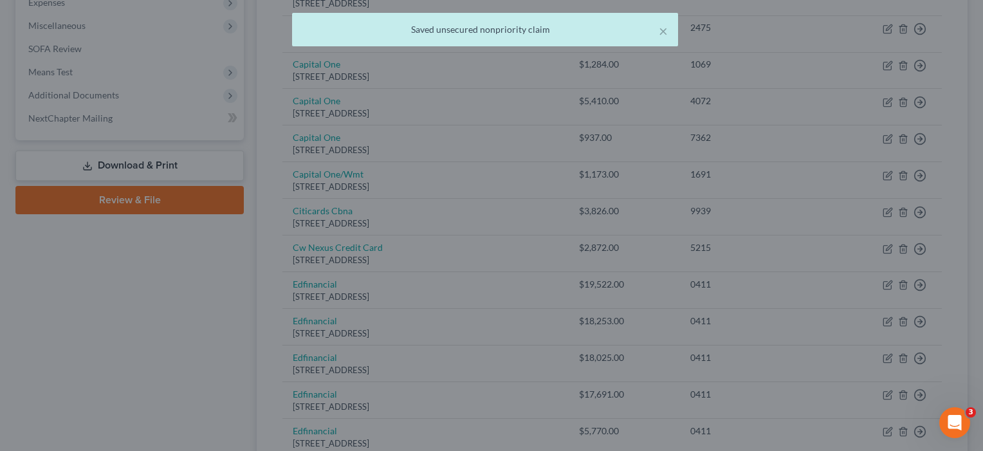
type input "0"
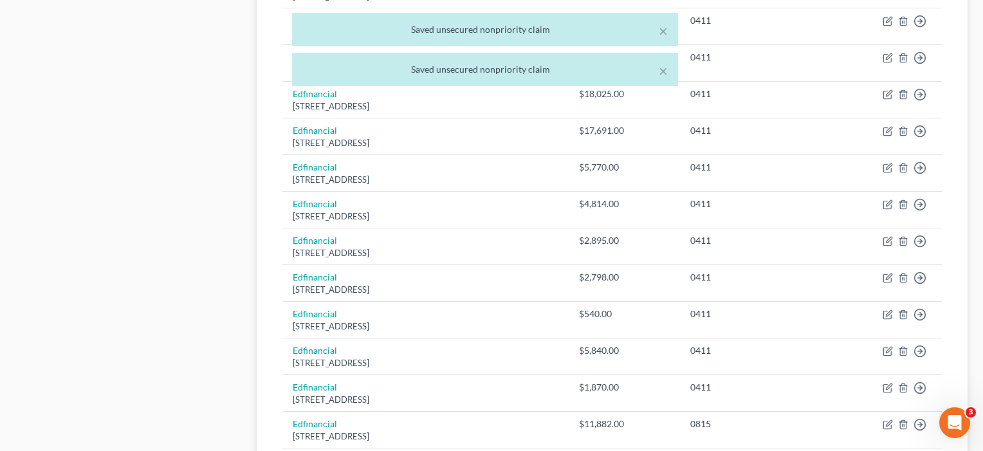
scroll to position [786, 0]
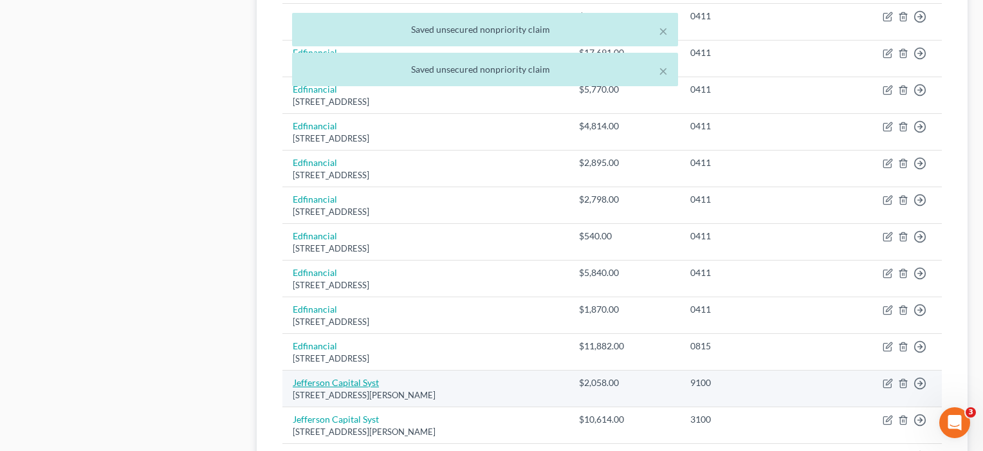
click at [325, 377] on link "Jefferson Capital Syst" at bounding box center [336, 382] width 86 height 11
select select "24"
select select "1"
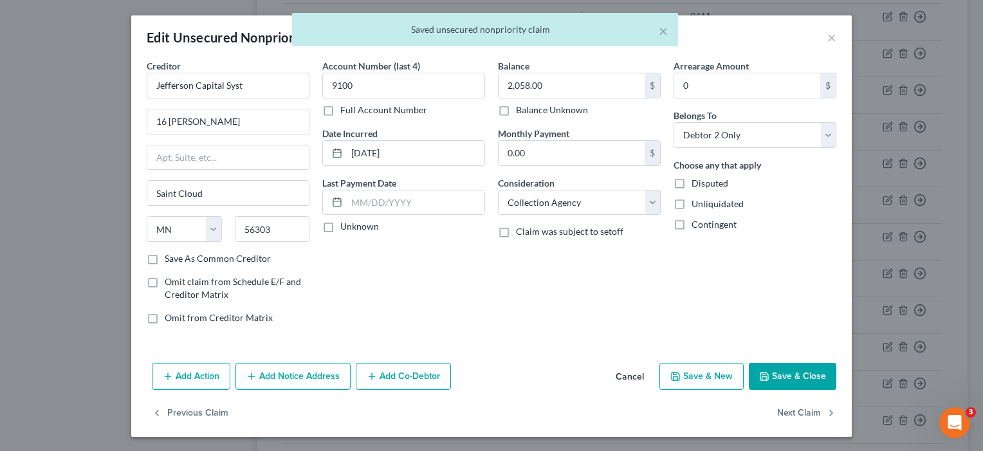
click at [800, 383] on button "Save & Close" at bounding box center [793, 376] width 88 height 27
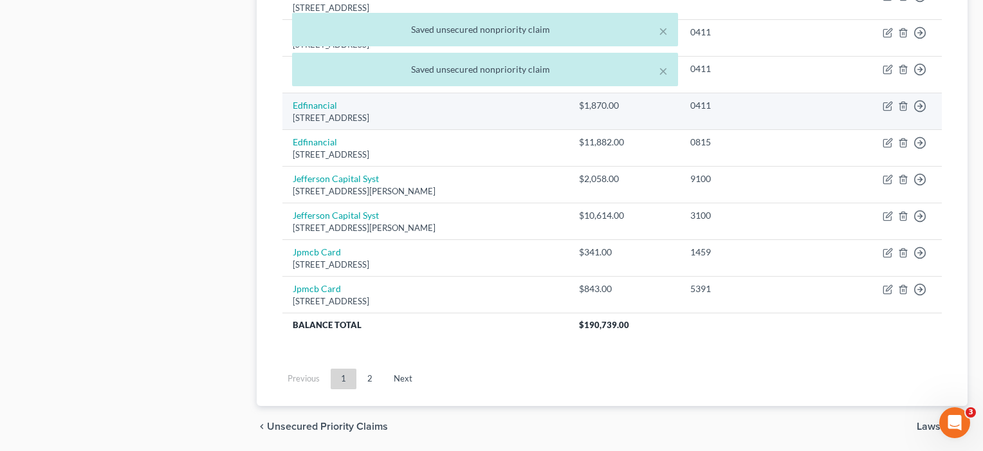
scroll to position [1004, 0]
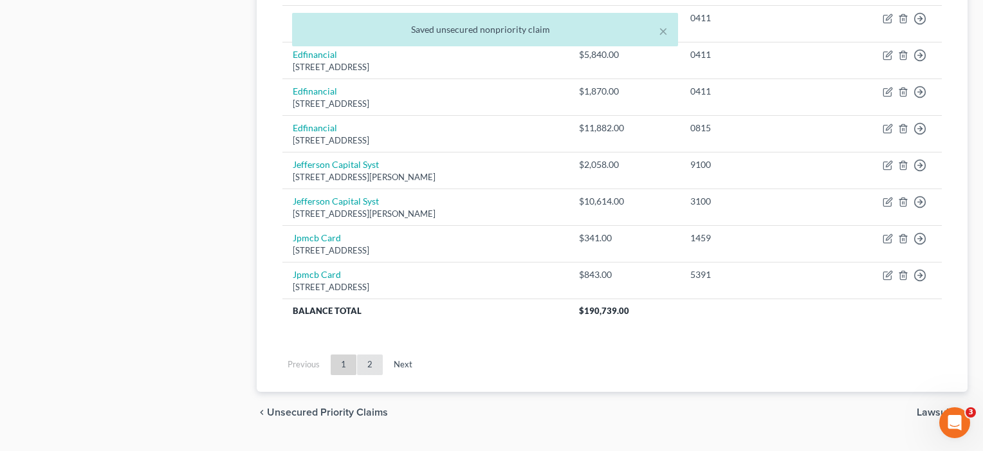
click at [366, 357] on link "2" at bounding box center [370, 365] width 26 height 21
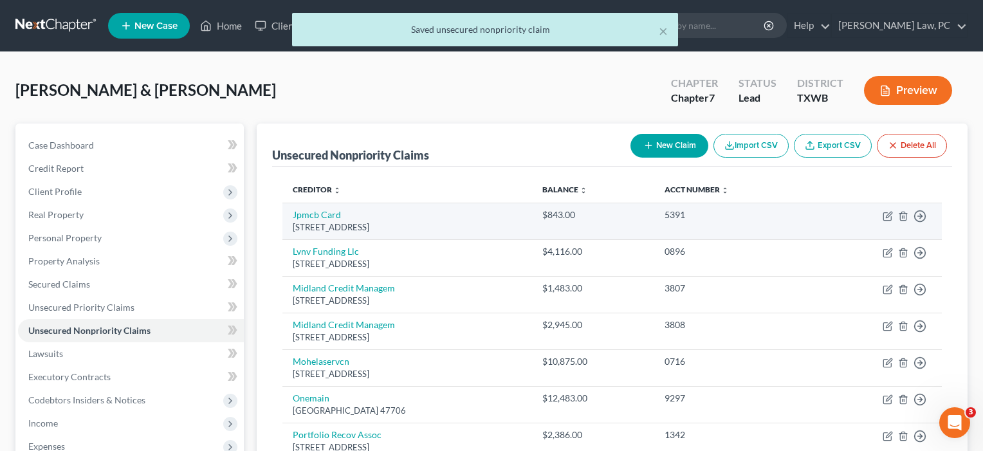
scroll to position [0, 0]
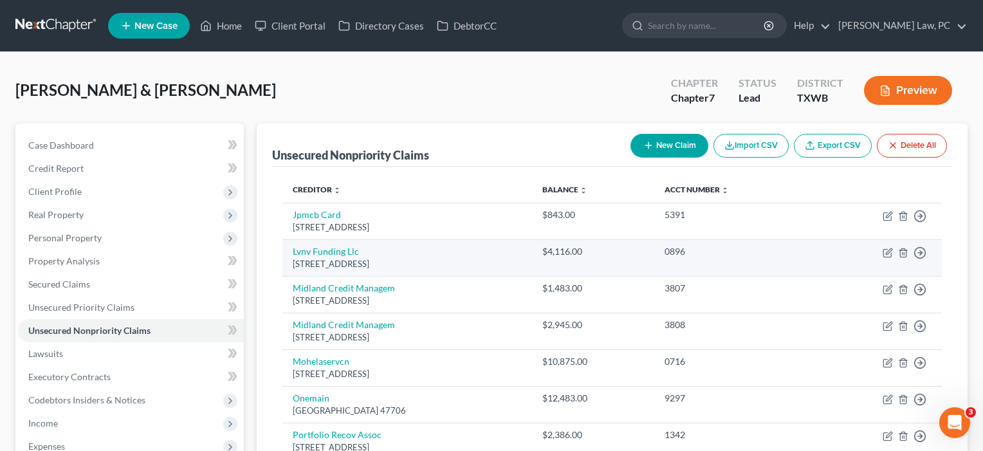
click at [325, 258] on div "[STREET_ADDRESS]" at bounding box center [407, 264] width 229 height 12
click at [325, 257] on td "Lvnv Funding Llc [STREET_ADDRESS]" at bounding box center [407, 257] width 250 height 37
click at [325, 252] on link "Lvnv Funding Llc" at bounding box center [326, 251] width 66 height 11
select select "42"
select select "1"
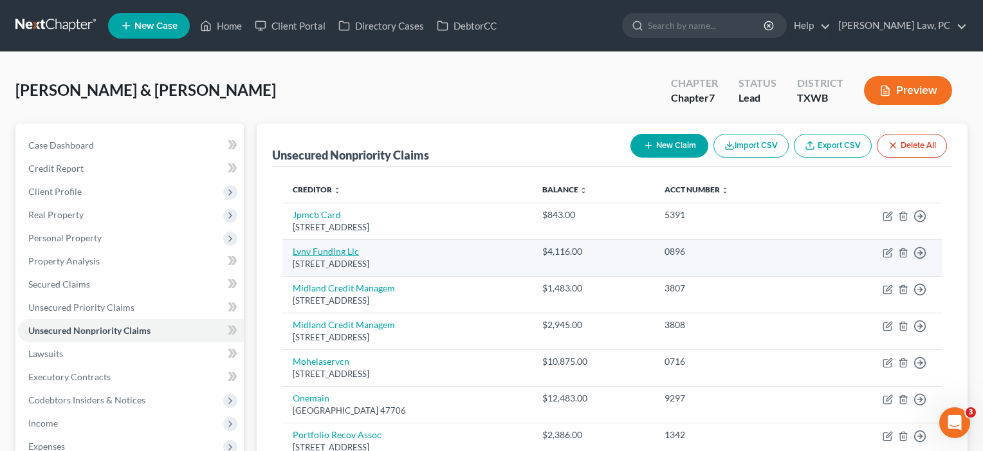
select select "1"
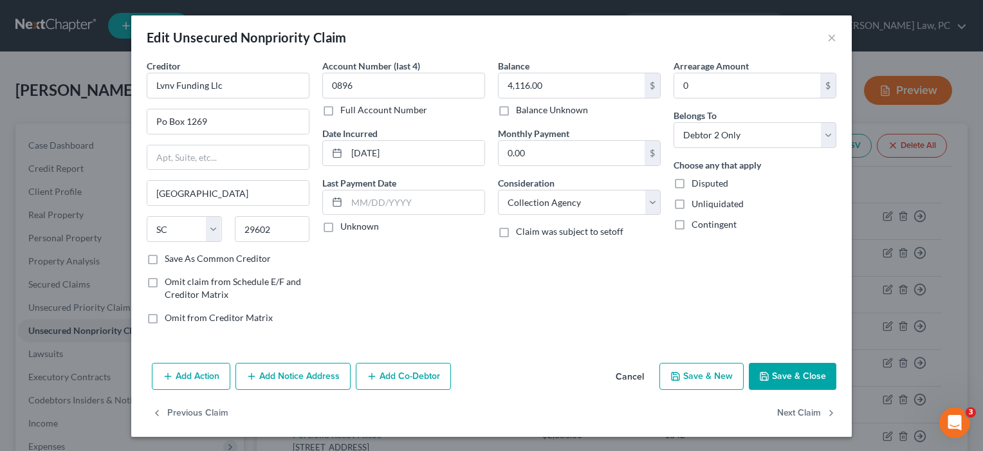
click at [795, 381] on button "Save & Close" at bounding box center [793, 376] width 88 height 27
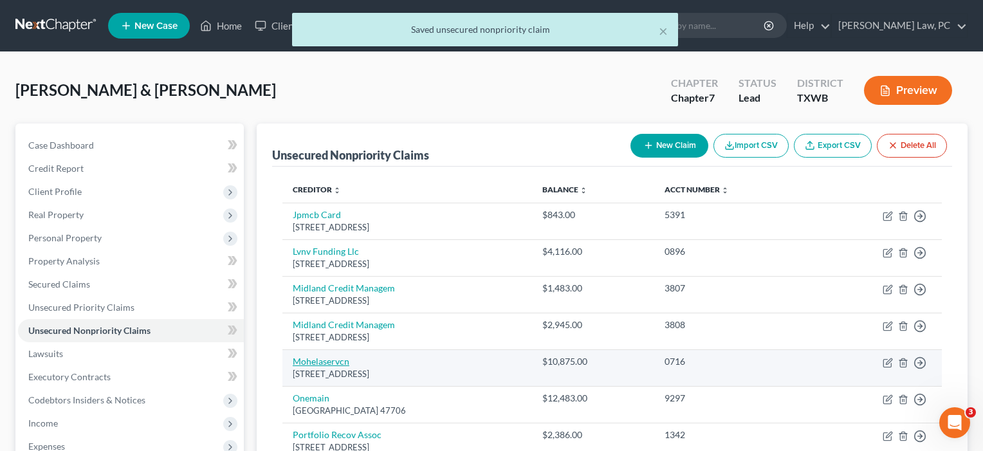
click at [313, 359] on link "Mohelaservcn" at bounding box center [321, 361] width 57 height 11
select select "26"
select select "17"
select select "0"
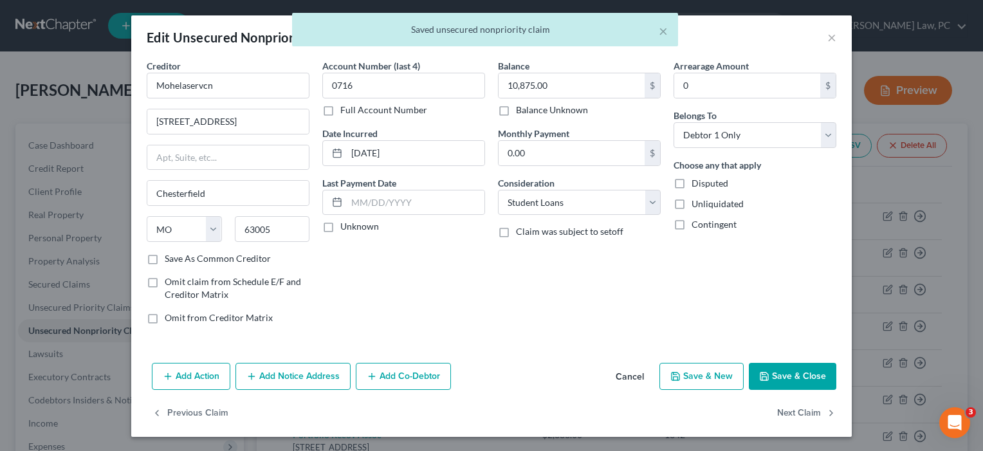
click at [795, 373] on button "Save & Close" at bounding box center [793, 376] width 88 height 27
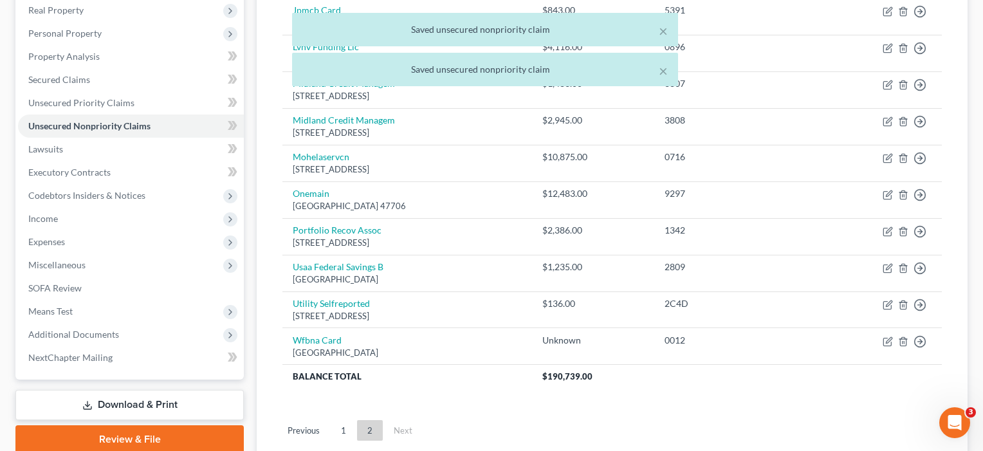
scroll to position [205, 0]
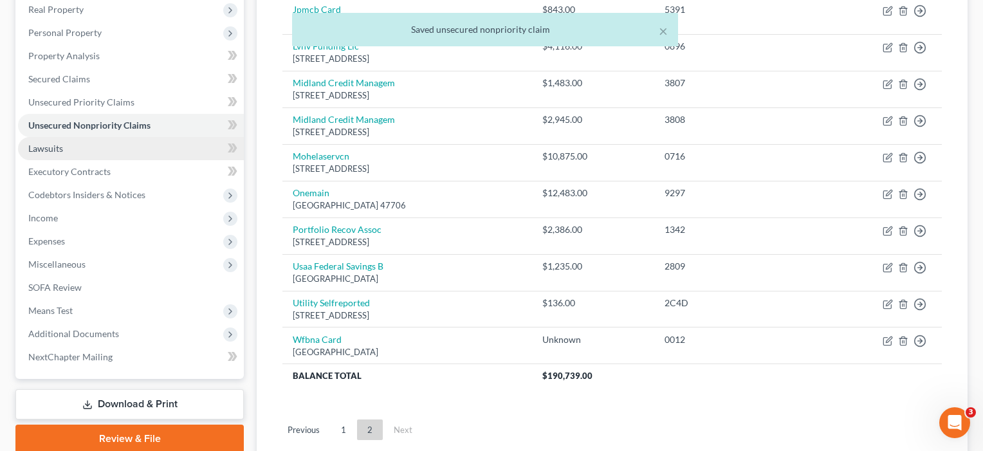
click at [80, 148] on link "Lawsuits" at bounding box center [131, 148] width 226 height 23
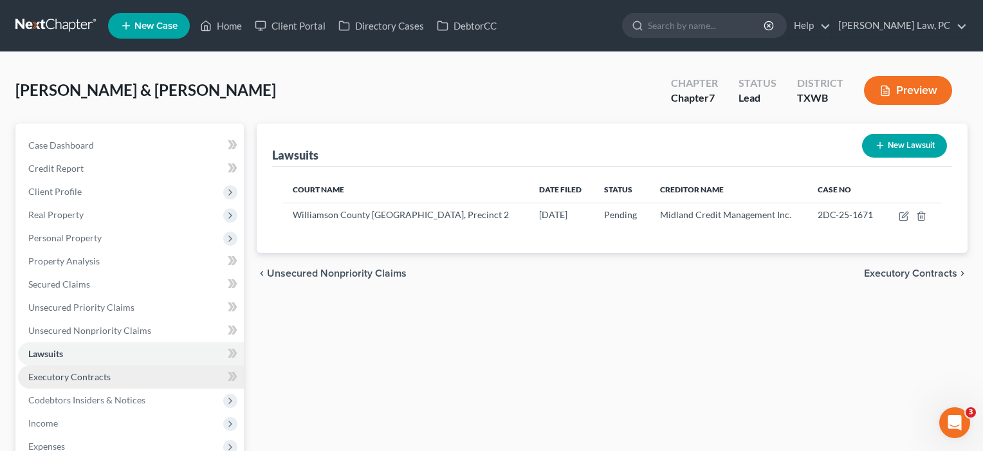
click at [56, 377] on span "Executory Contracts" at bounding box center [69, 376] width 82 height 11
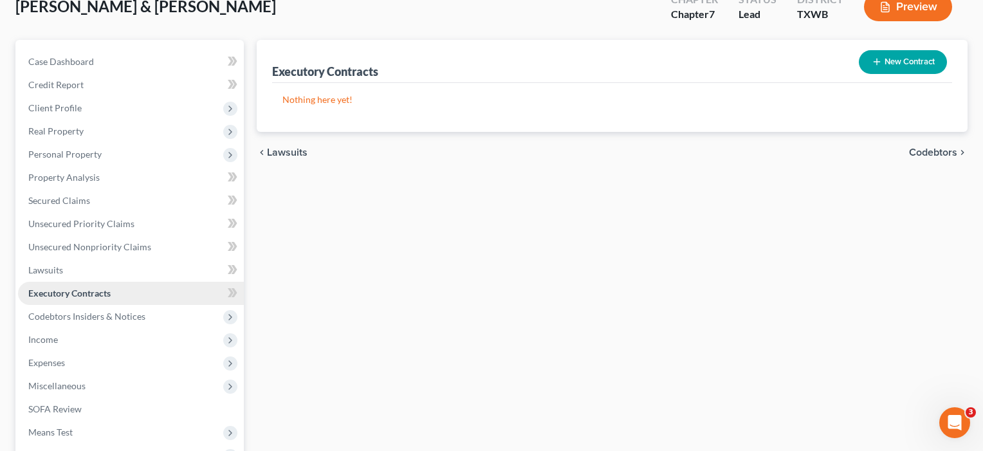
scroll to position [93, 0]
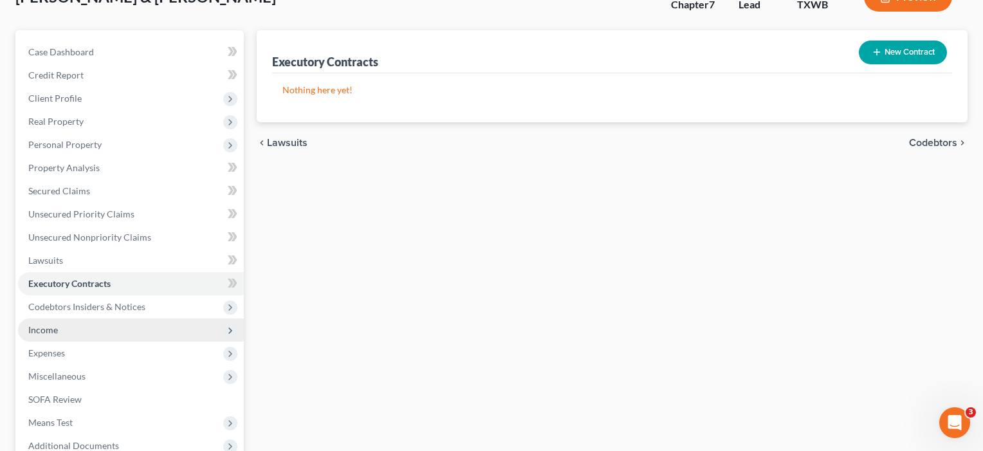
click at [53, 334] on span "Income" at bounding box center [43, 329] width 30 height 11
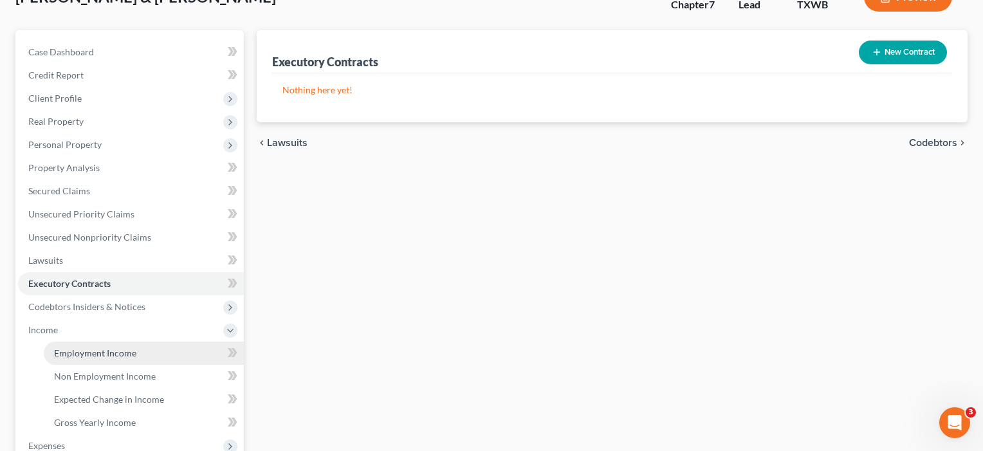
click at [69, 346] on link "Employment Income" at bounding box center [144, 353] width 200 height 23
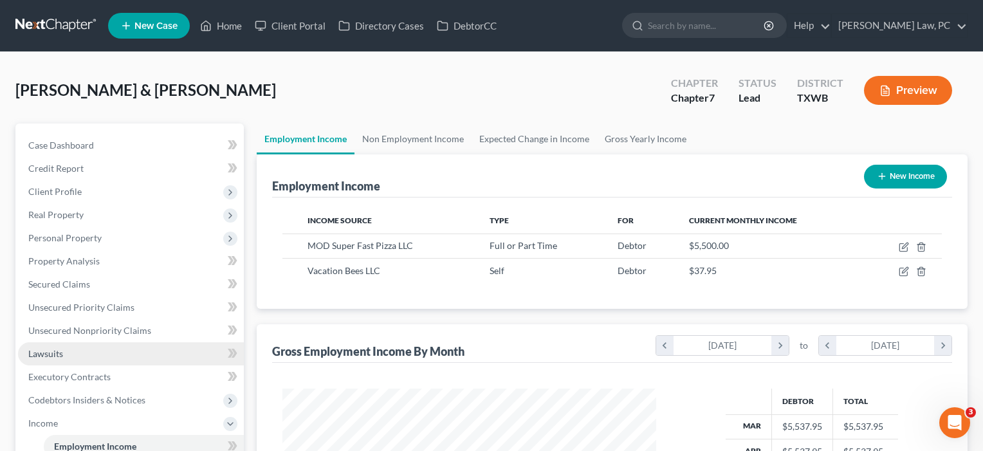
scroll to position [231, 400]
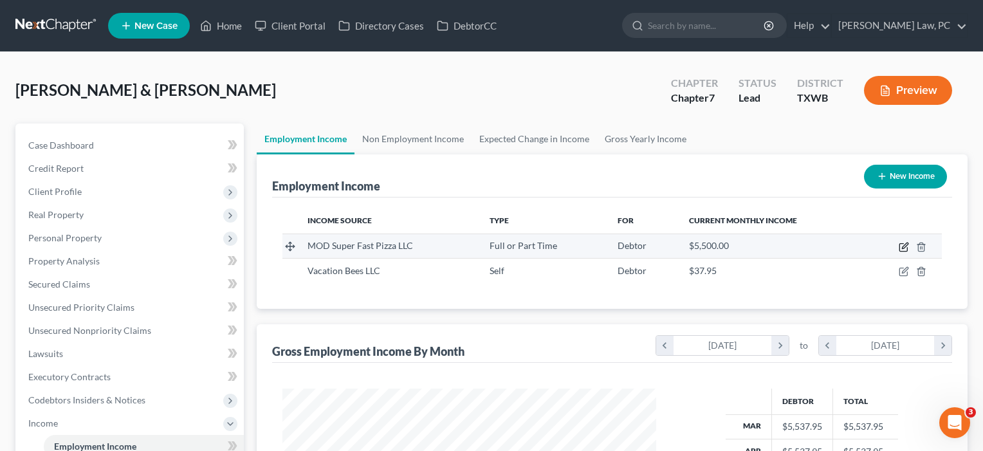
click at [907, 248] on icon "button" at bounding box center [904, 247] width 10 height 10
select select "0"
select select "50"
select select "2"
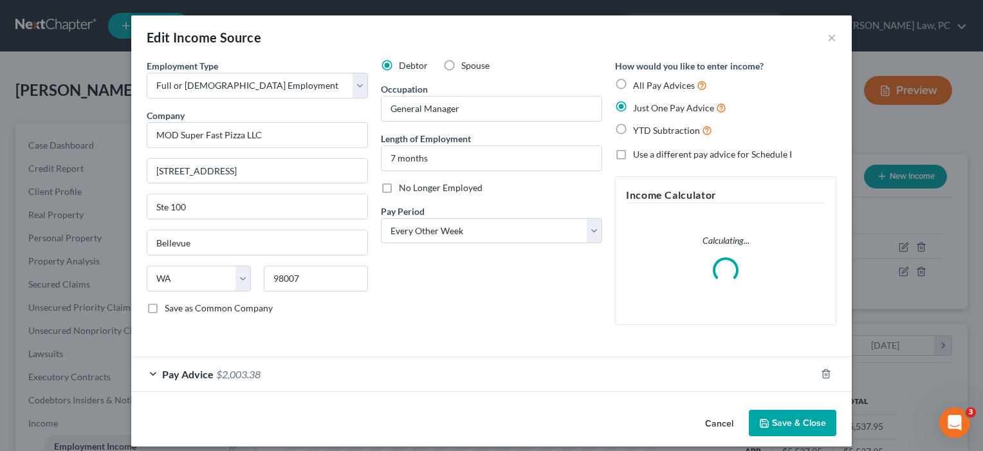
click at [804, 424] on button "Save & Close" at bounding box center [793, 423] width 88 height 27
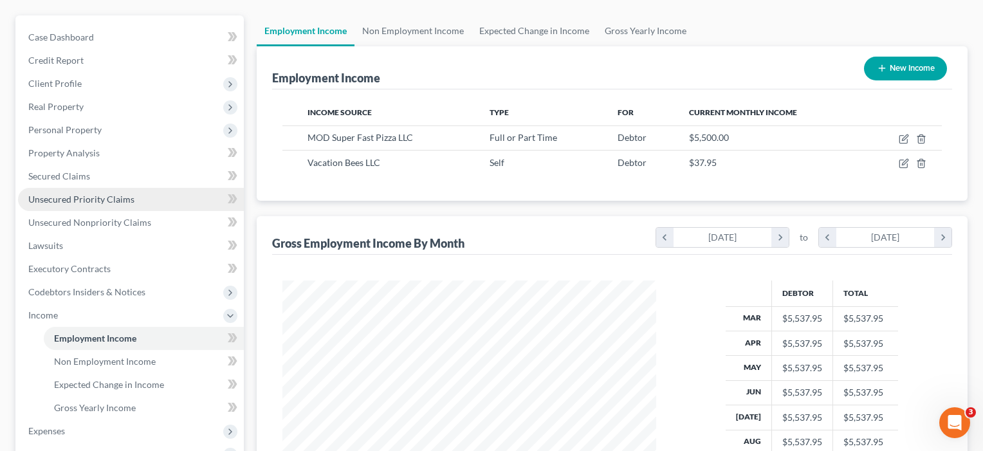
scroll to position [144, 0]
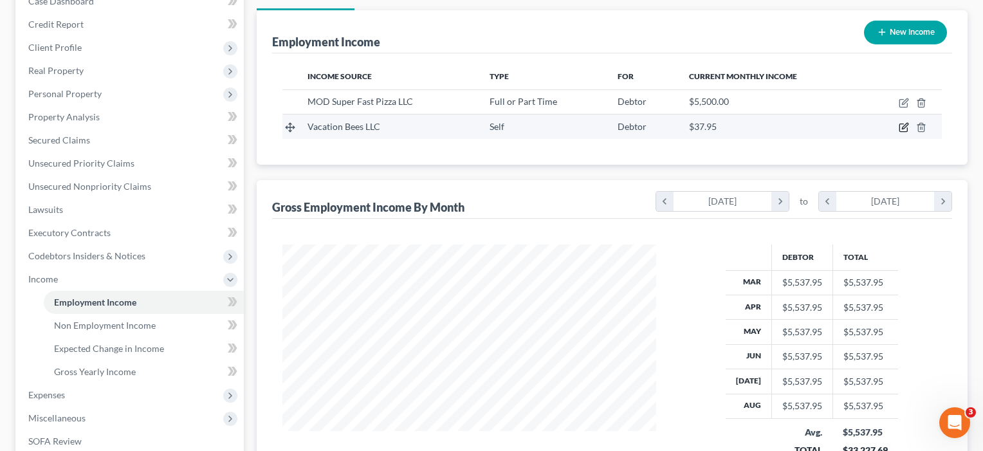
click at [902, 128] on icon "button" at bounding box center [904, 127] width 10 height 10
select select "1"
select select "45"
select select "0"
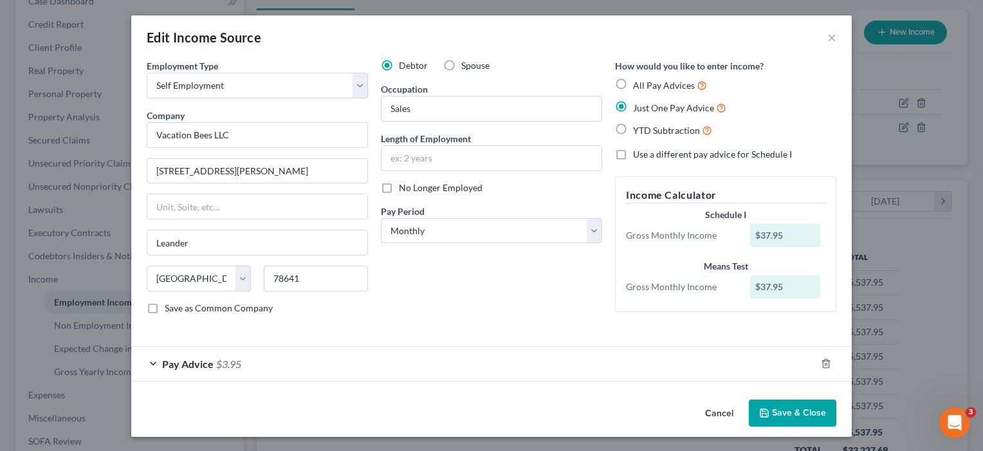
click at [355, 360] on div "Pay Advice $3.95" at bounding box center [473, 364] width 685 height 34
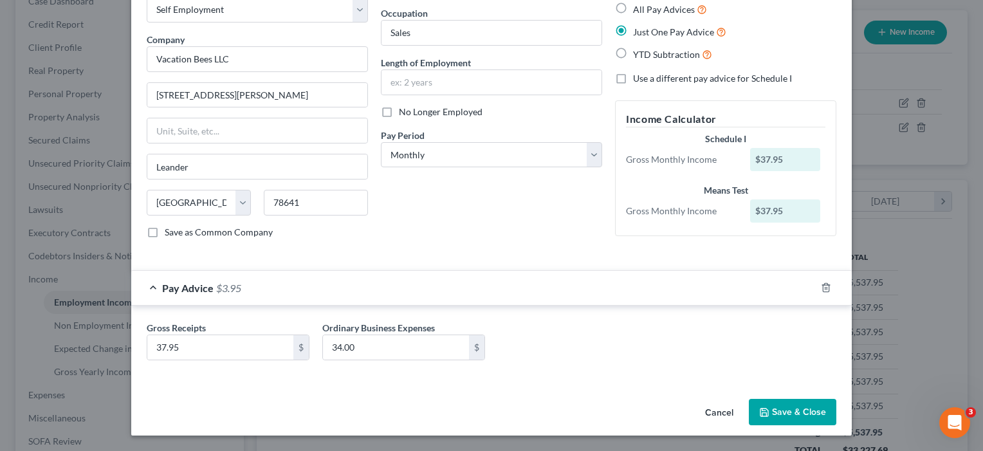
scroll to position [76, 0]
click at [809, 399] on button "Save & Close" at bounding box center [793, 412] width 88 height 27
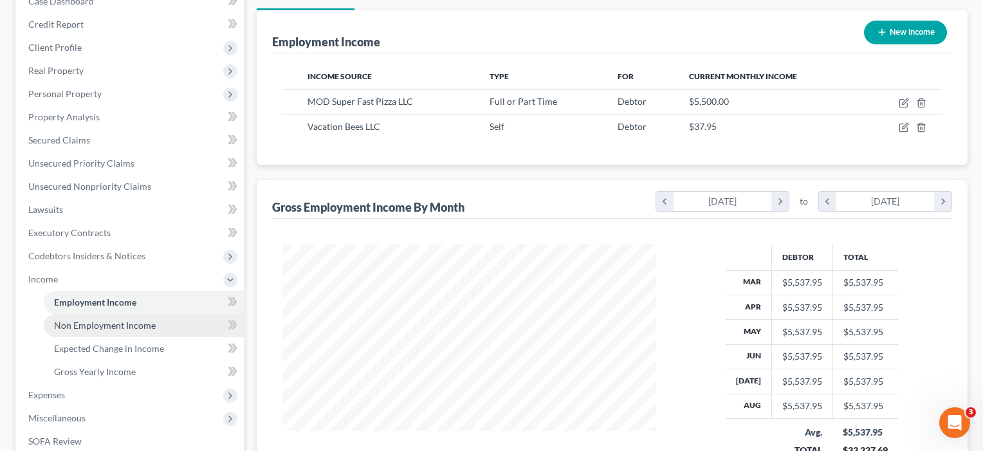
click at [108, 331] on link "Non Employment Income" at bounding box center [144, 325] width 200 height 23
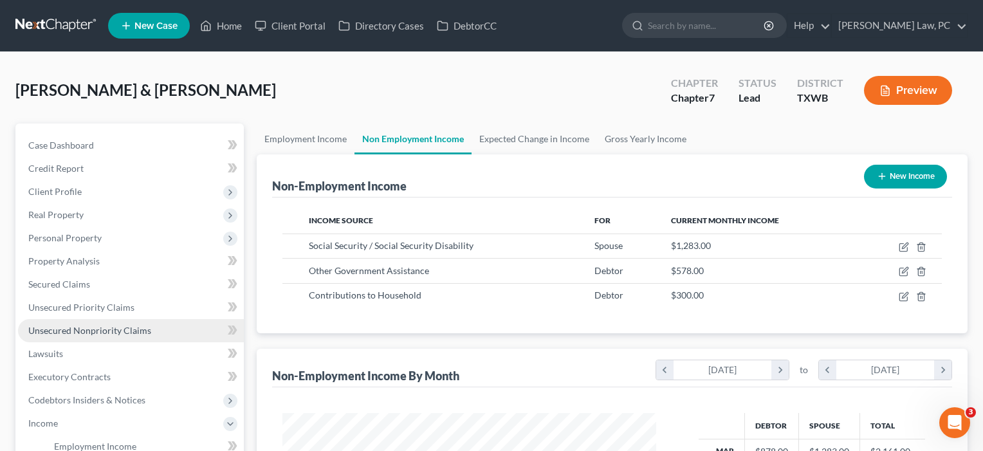
scroll to position [231, 400]
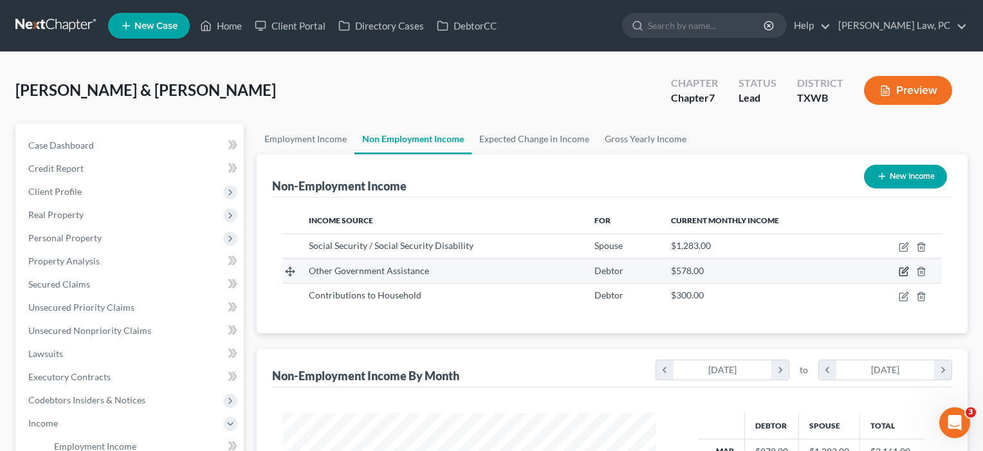
click at [902, 271] on icon "button" at bounding box center [904, 271] width 10 height 10
select select "5"
select select "0"
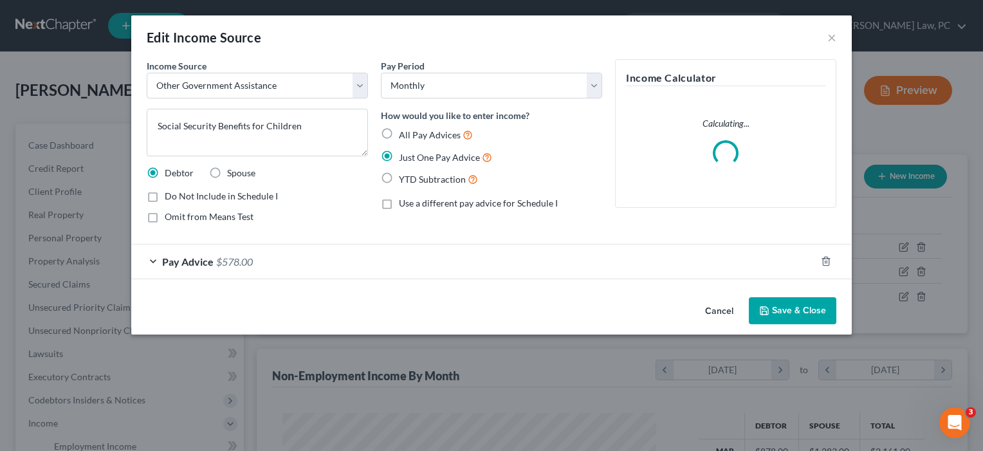
click at [794, 299] on button "Save & Close" at bounding box center [793, 310] width 88 height 27
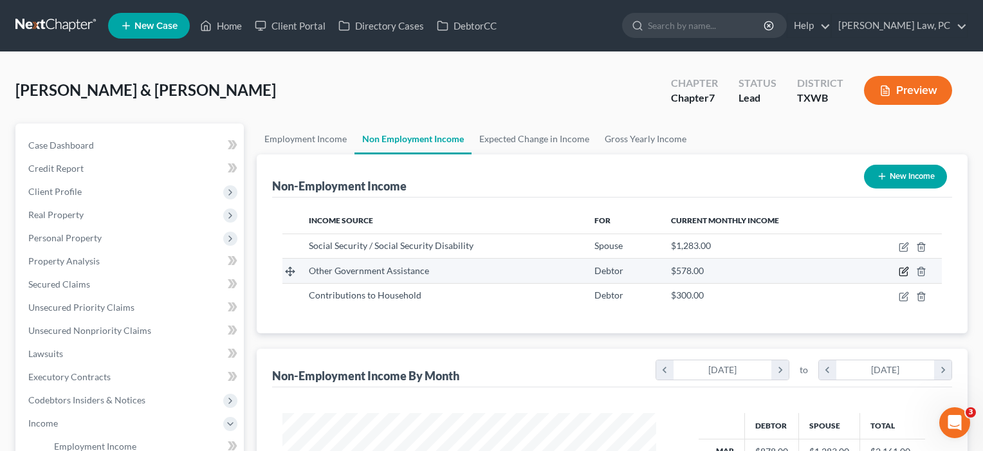
click at [903, 272] on icon "button" at bounding box center [905, 271] width 6 height 6
select select "5"
select select "0"
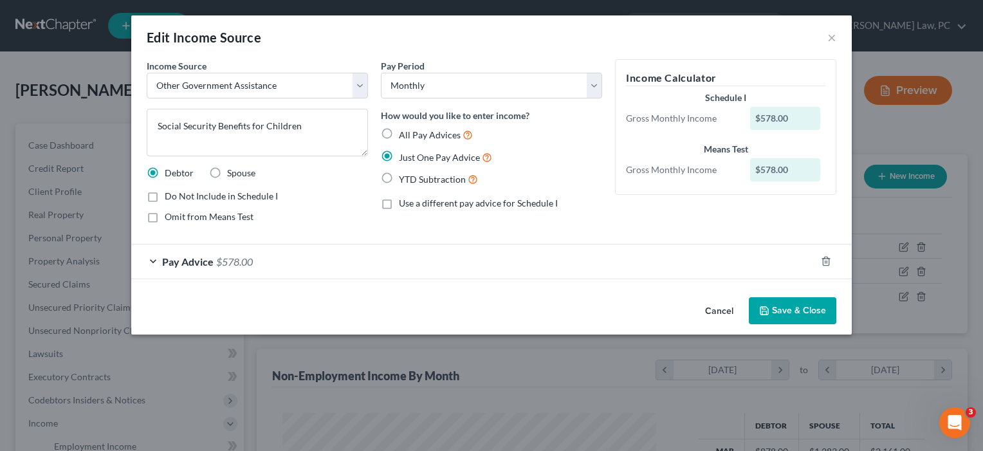
click at [166, 215] on span "Omit from Means Test" at bounding box center [209, 216] width 89 height 11
click at [170, 215] on input "Omit from Means Test" at bounding box center [174, 214] width 8 height 8
checkbox input "true"
select select "4"
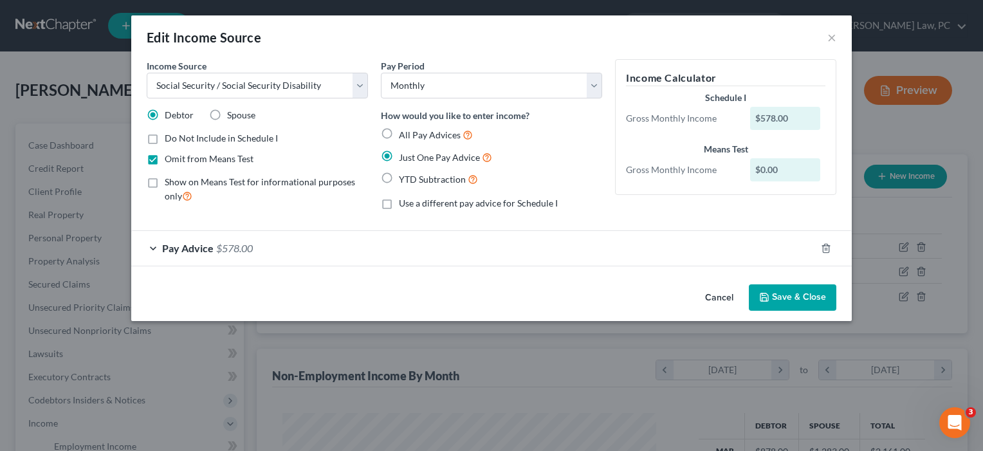
click at [787, 293] on button "Save & Close" at bounding box center [793, 297] width 88 height 27
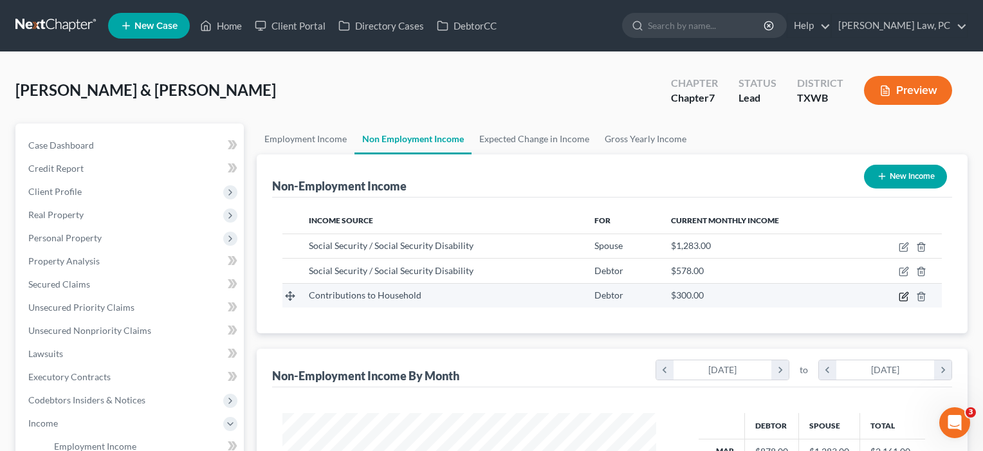
click at [905, 298] on icon "button" at bounding box center [904, 296] width 10 height 10
select select "8"
select select "0"
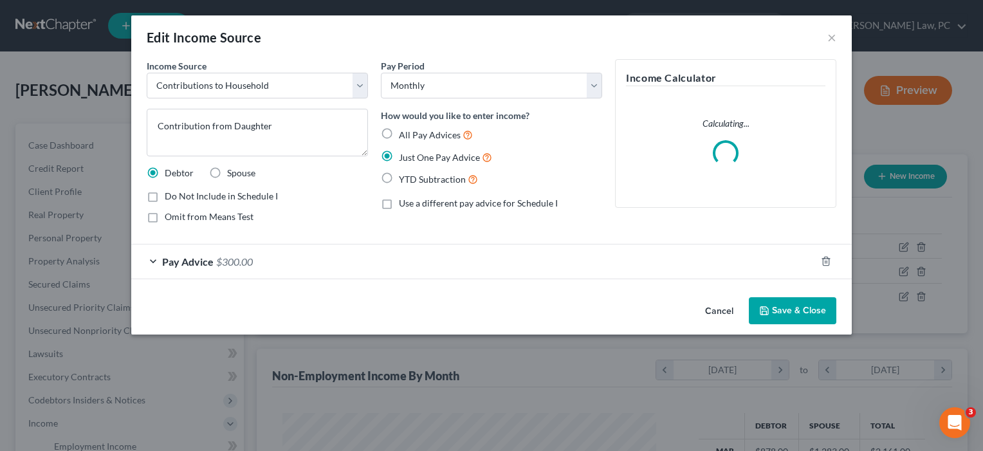
click at [786, 307] on button "Save & Close" at bounding box center [793, 310] width 88 height 27
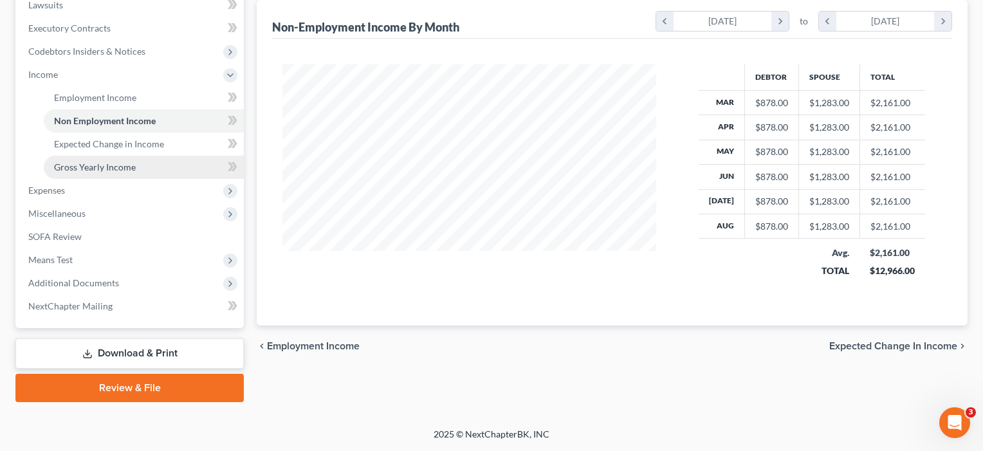
click at [106, 167] on span "Gross Yearly Income" at bounding box center [95, 167] width 82 height 11
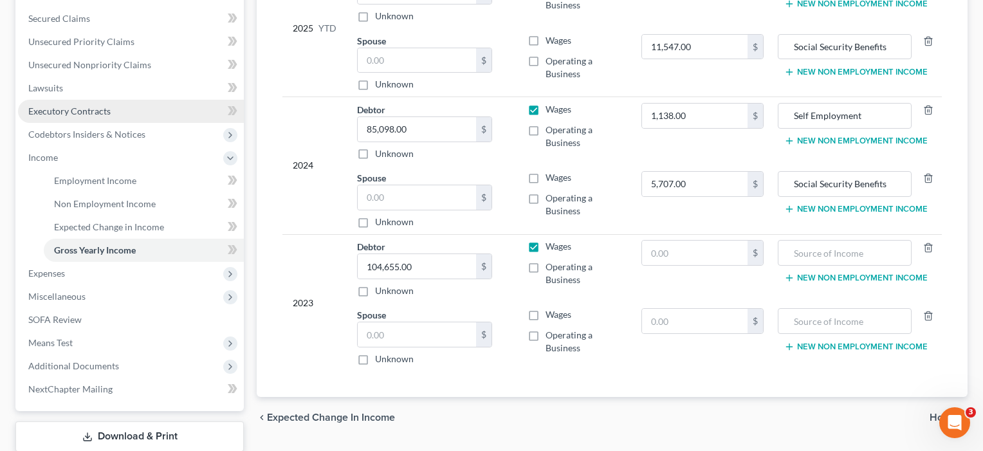
scroll to position [283, 0]
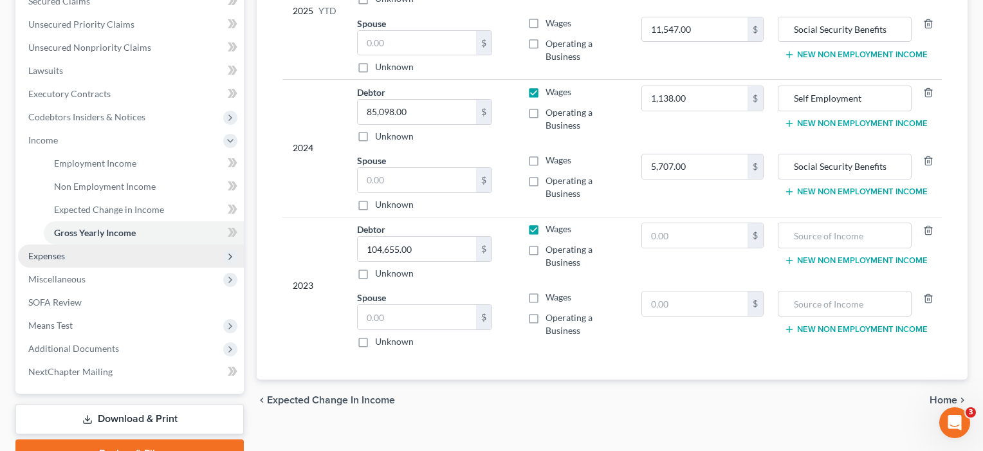
click at [49, 258] on span "Expenses" at bounding box center [46, 255] width 37 height 11
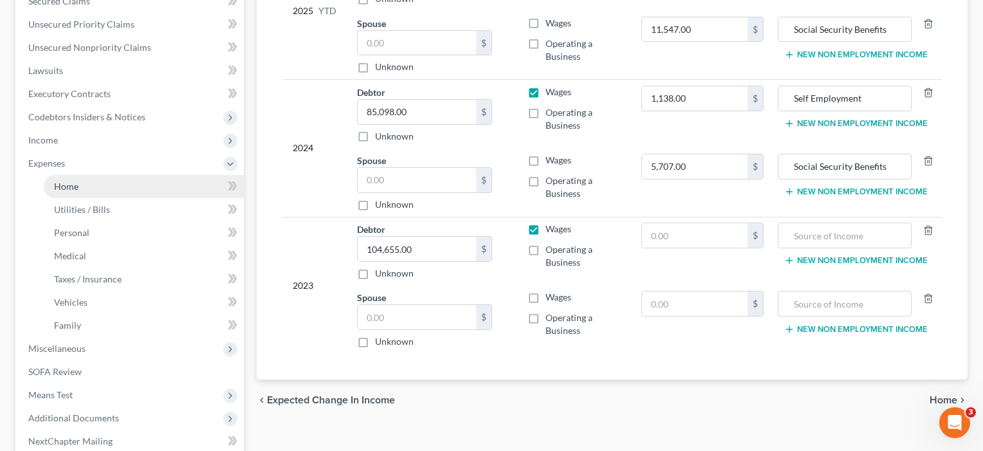
click at [61, 187] on span "Home" at bounding box center [66, 186] width 24 height 11
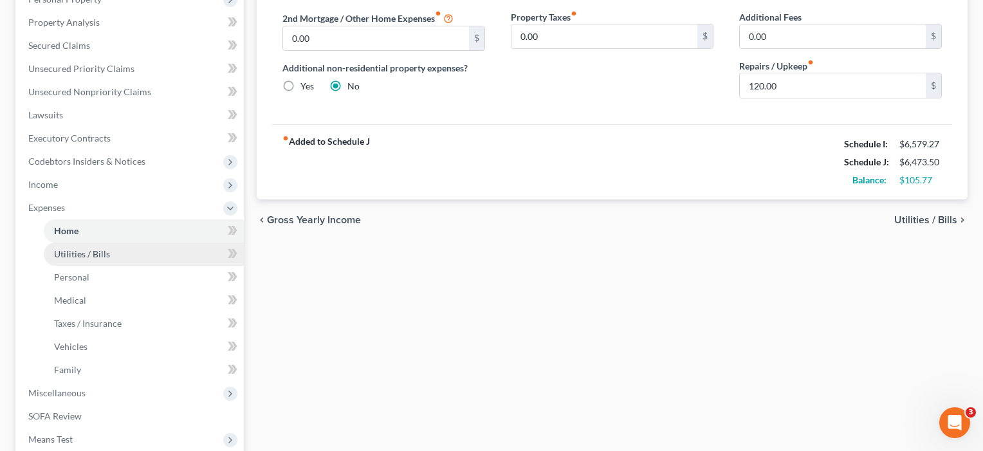
scroll to position [241, 0]
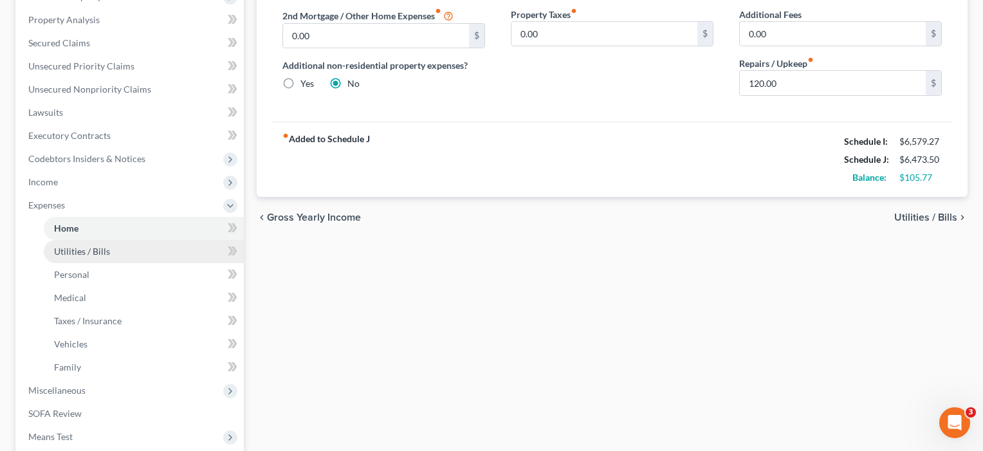
click at [83, 250] on span "Utilities / Bills" at bounding box center [82, 251] width 56 height 11
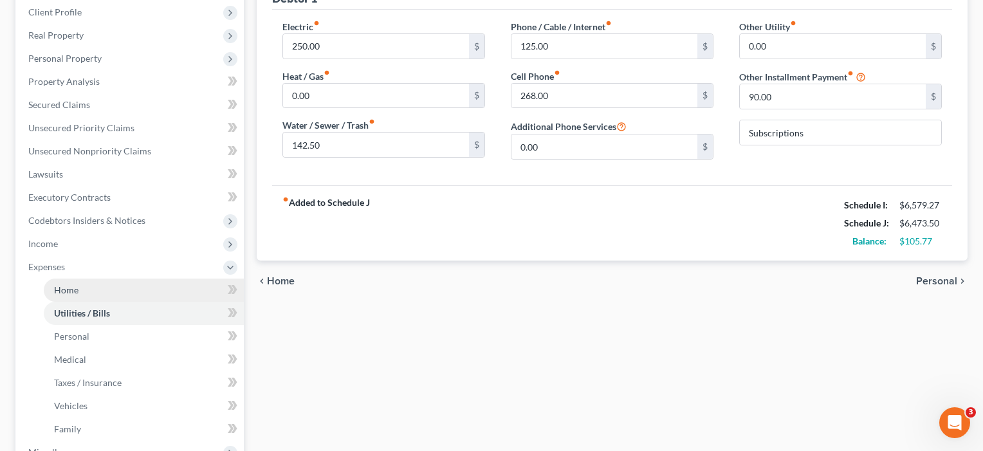
scroll to position [188, 0]
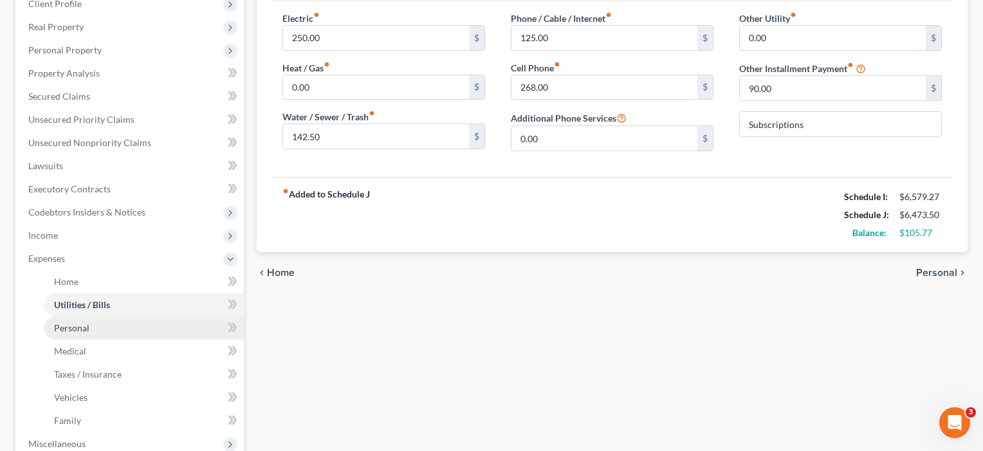
click at [69, 331] on span "Personal" at bounding box center [71, 327] width 35 height 11
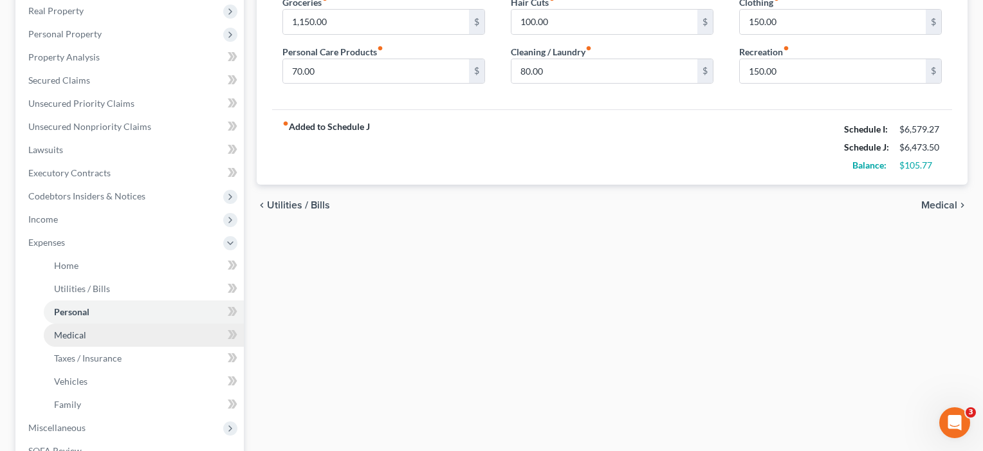
click at [64, 342] on link "Medical" at bounding box center [144, 335] width 200 height 23
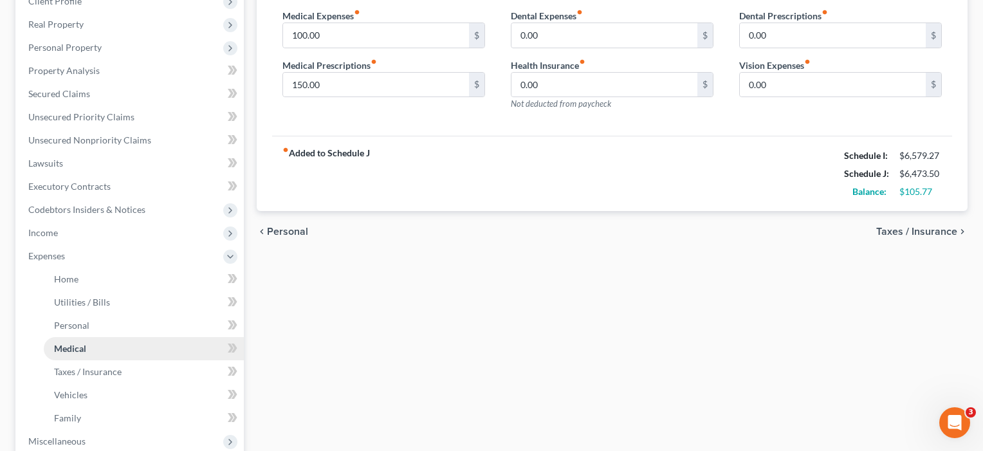
scroll to position [304, 0]
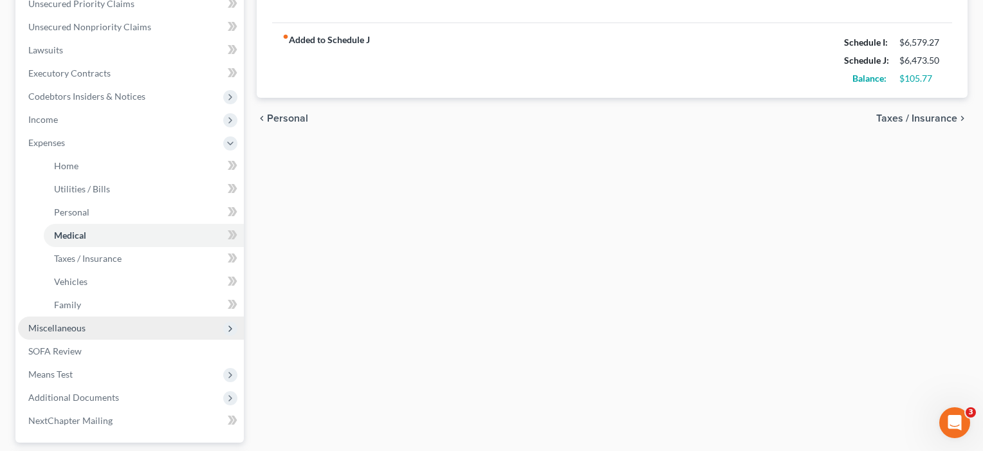
click at [64, 322] on span "Miscellaneous" at bounding box center [131, 328] width 226 height 23
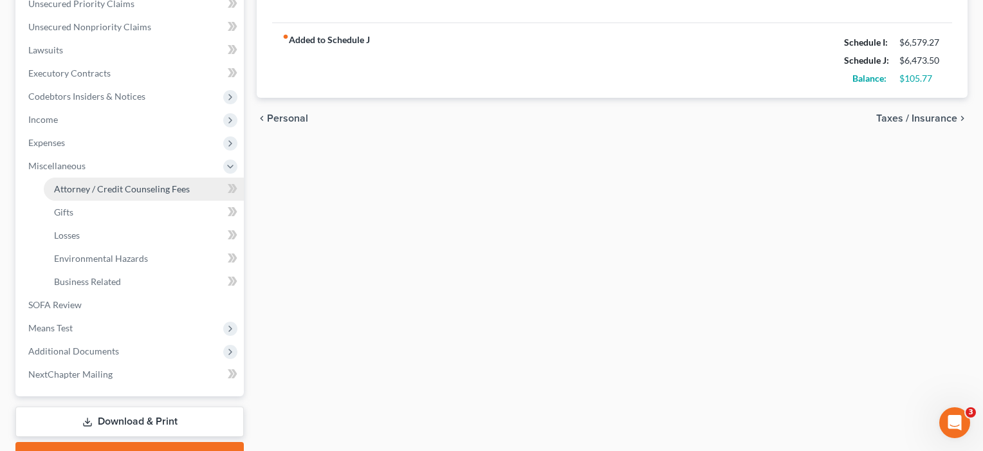
click at [128, 194] on span "Attorney / Credit Counseling Fees" at bounding box center [122, 188] width 136 height 11
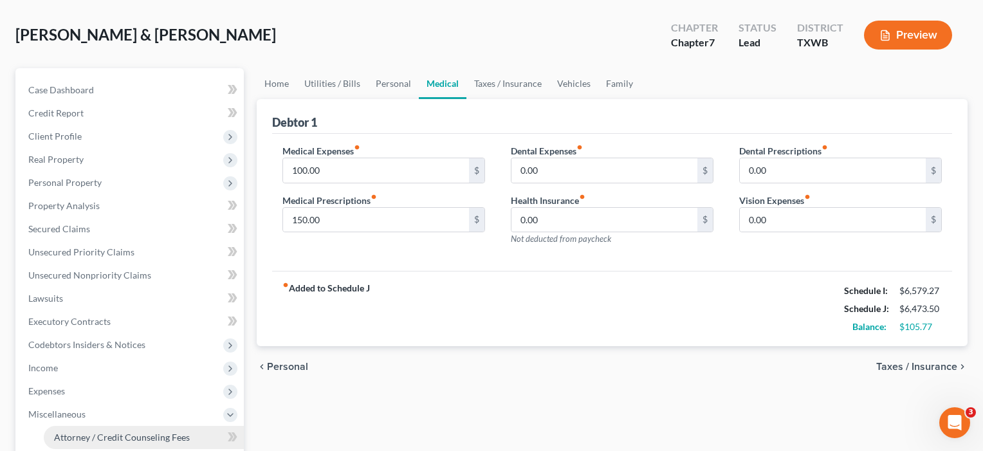
select select "4"
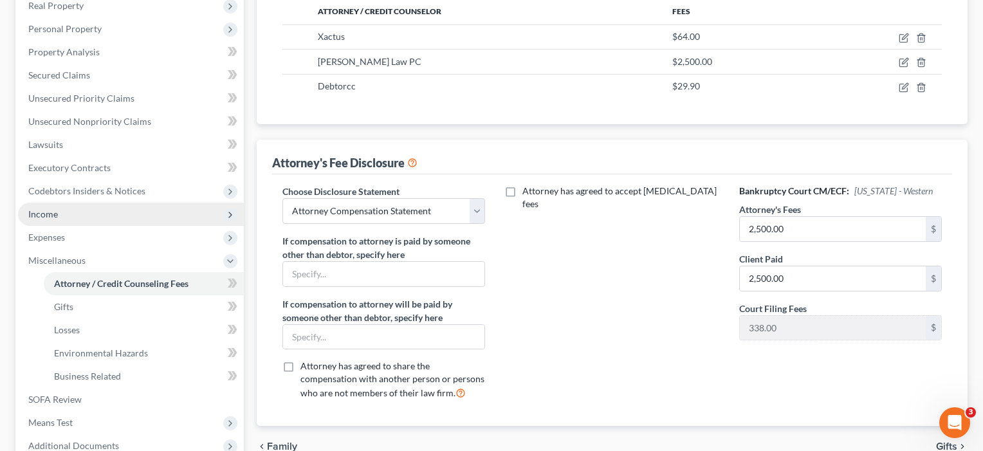
scroll to position [217, 0]
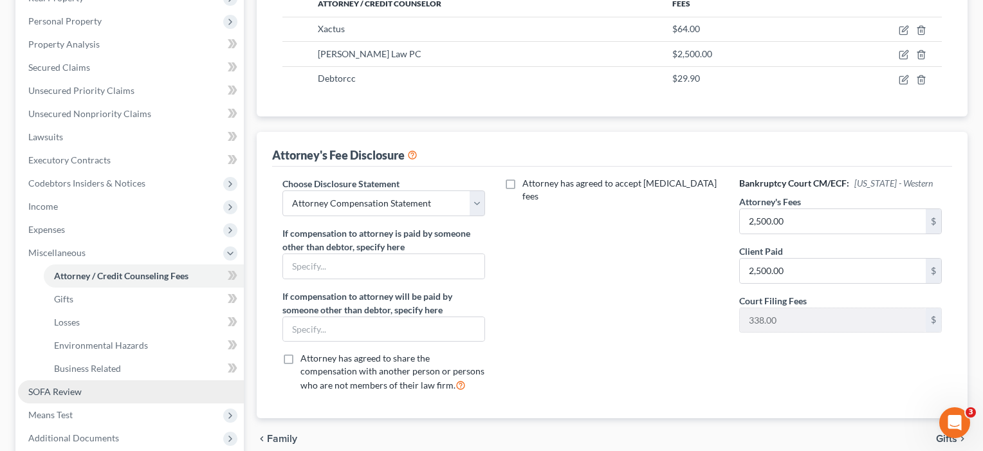
click at [58, 389] on span "SOFA Review" at bounding box center [54, 391] width 53 height 11
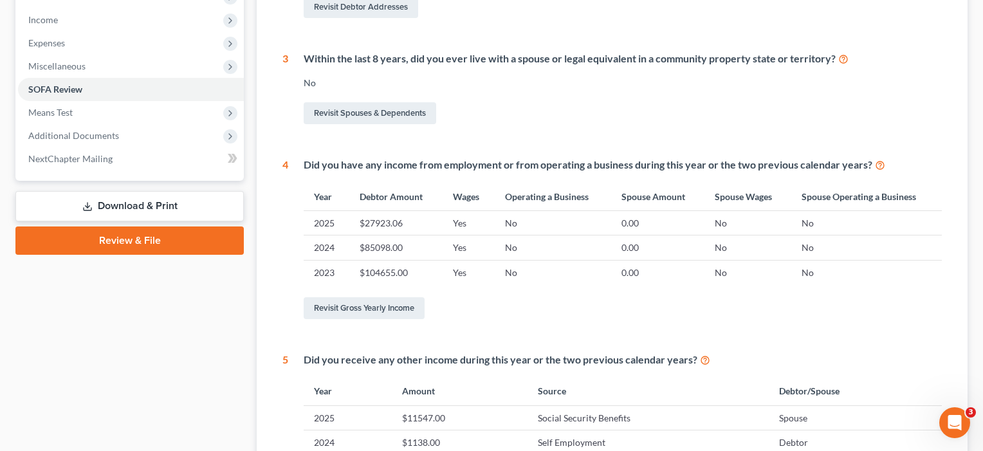
scroll to position [269, 0]
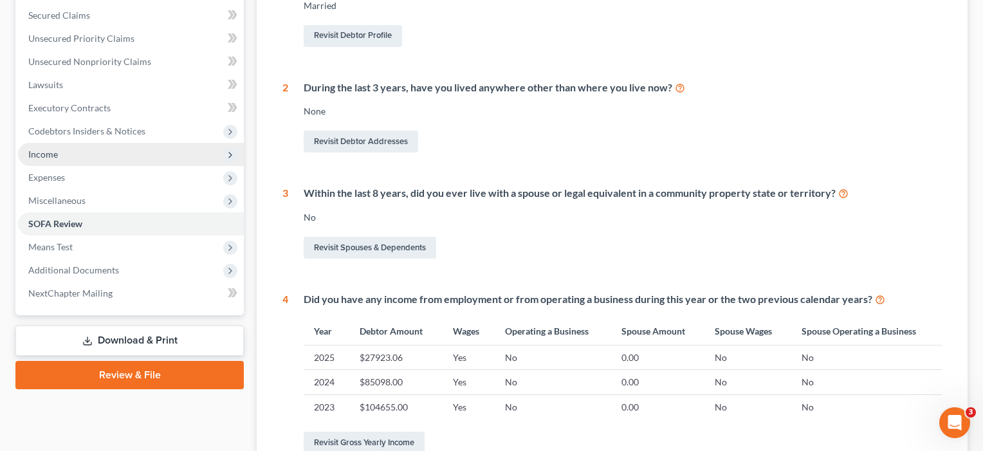
click at [52, 146] on span "Income" at bounding box center [131, 154] width 226 height 23
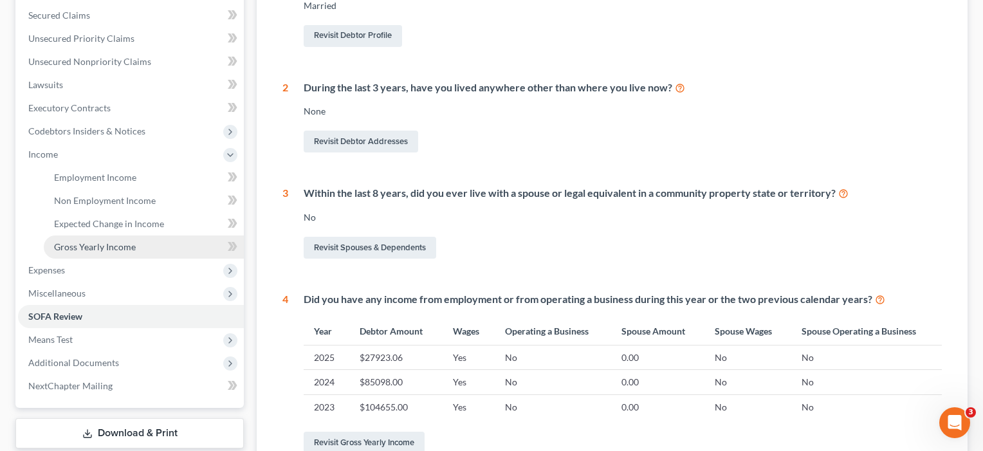
click at [69, 252] on link "Gross Yearly Income" at bounding box center [144, 247] width 200 height 23
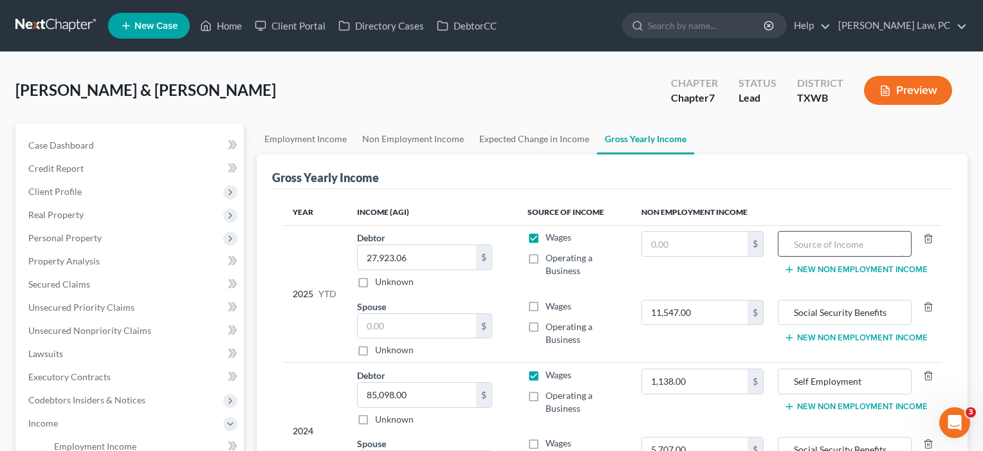
click at [844, 254] on input "text" at bounding box center [844, 244] width 119 height 24
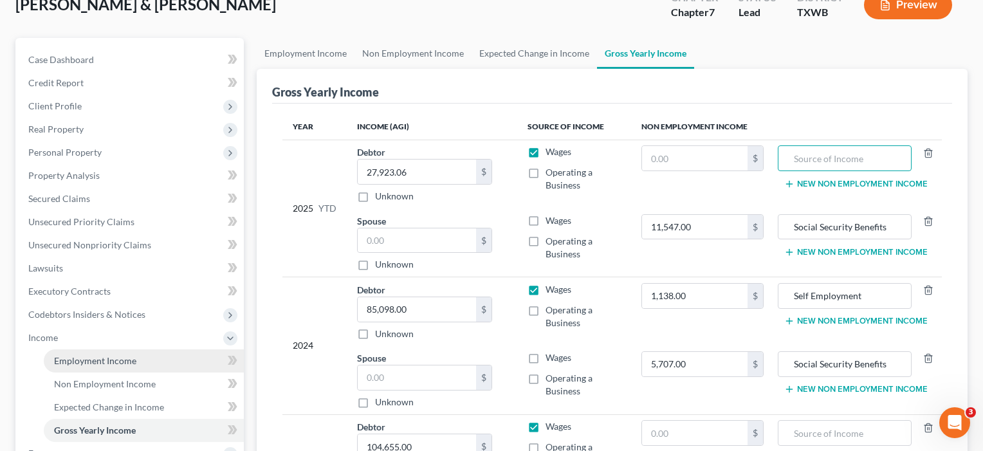
click at [73, 360] on span "Employment Income" at bounding box center [95, 360] width 82 height 11
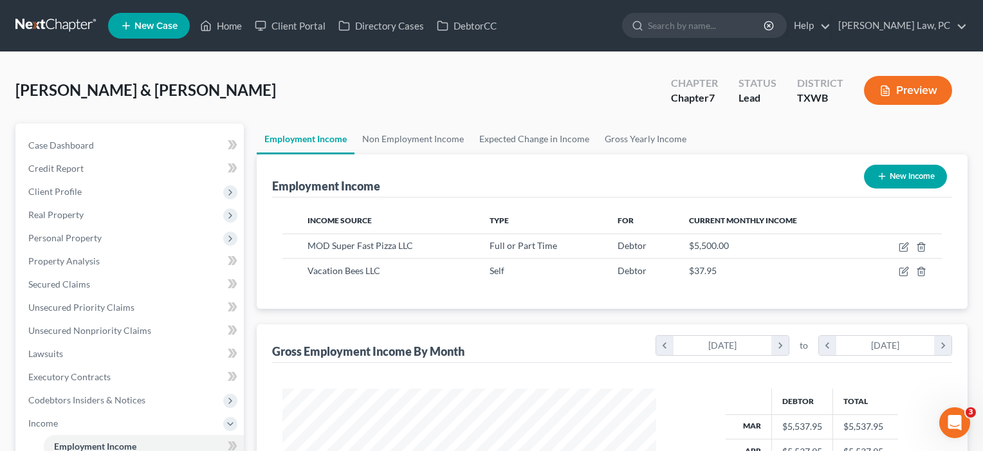
scroll to position [231, 400]
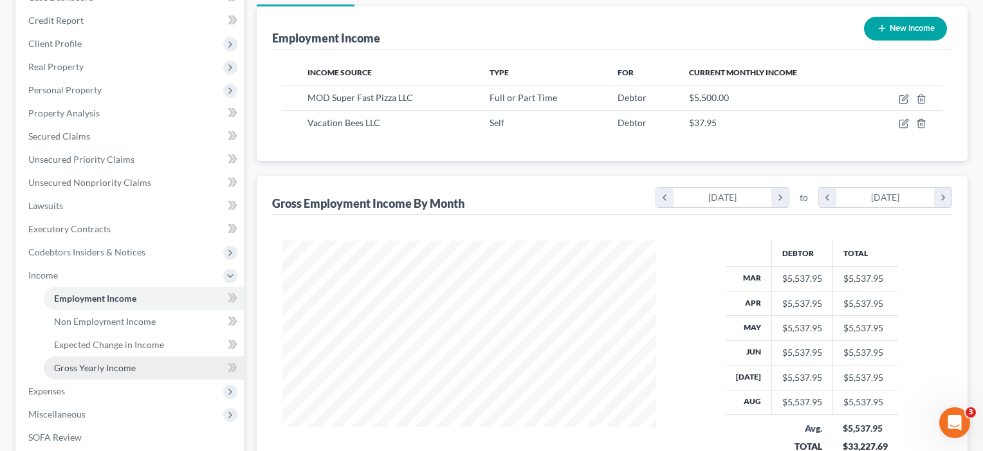
click at [120, 371] on span "Gross Yearly Income" at bounding box center [95, 367] width 82 height 11
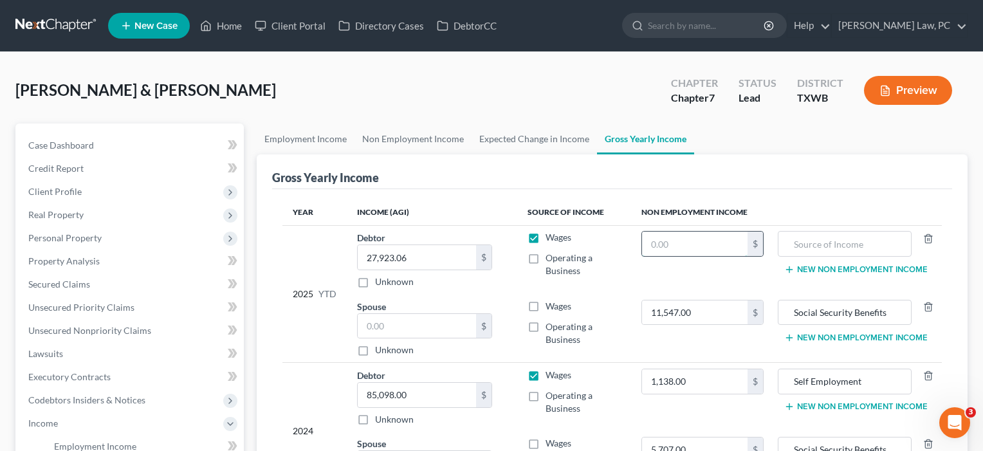
click at [665, 248] on input "text" at bounding box center [695, 244] width 106 height 24
type input "37.95"
click at [876, 250] on input "text" at bounding box center [844, 244] width 119 height 24
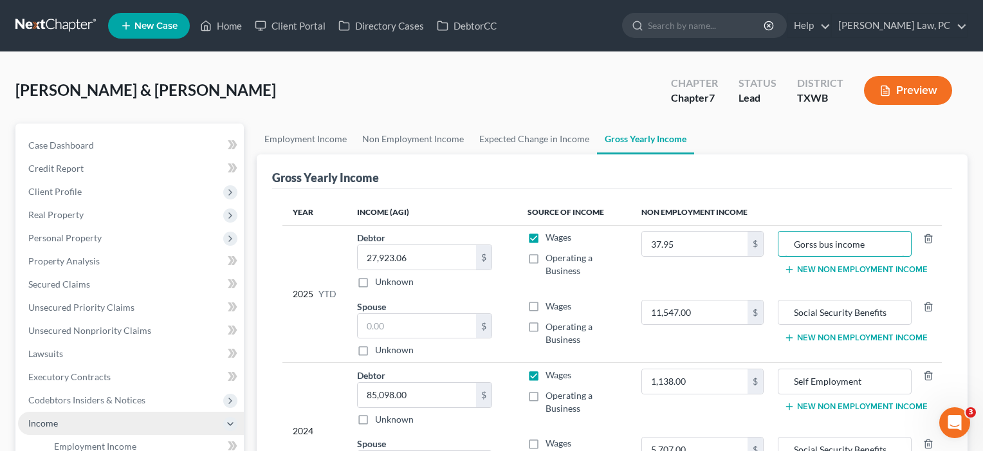
scroll to position [7, 0]
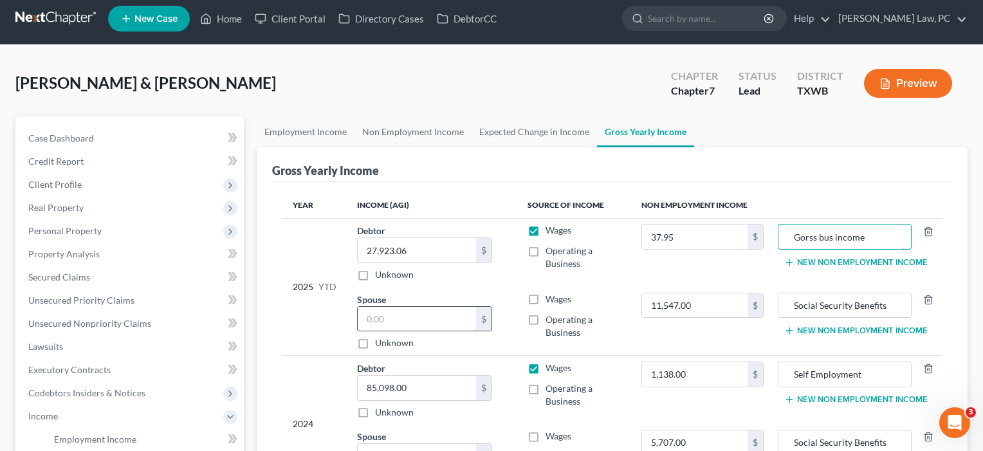
type input "Gorss bus income"
click at [429, 312] on input "text" at bounding box center [417, 319] width 118 height 24
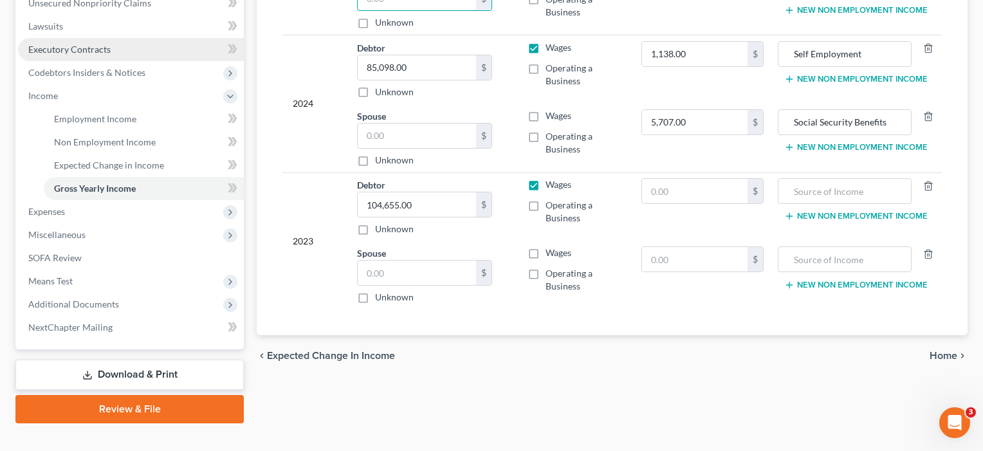
scroll to position [329, 0]
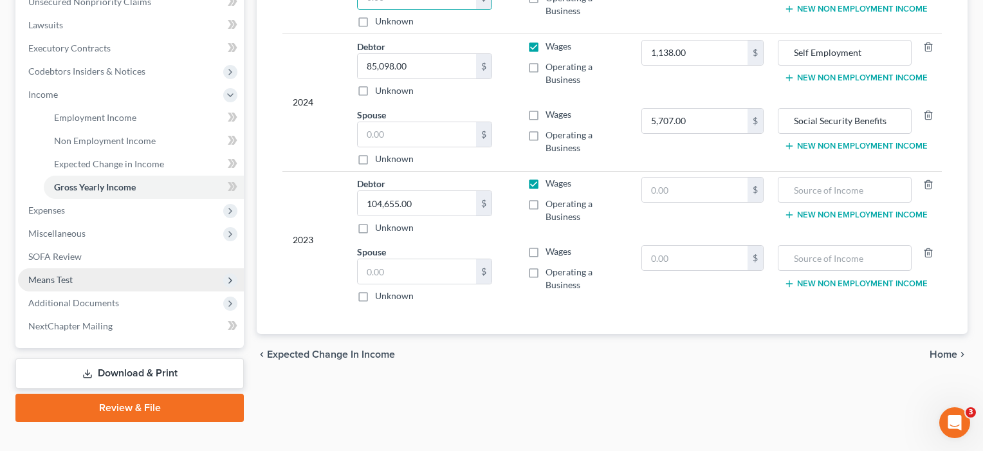
click at [68, 281] on span "Means Test" at bounding box center [50, 279] width 44 height 11
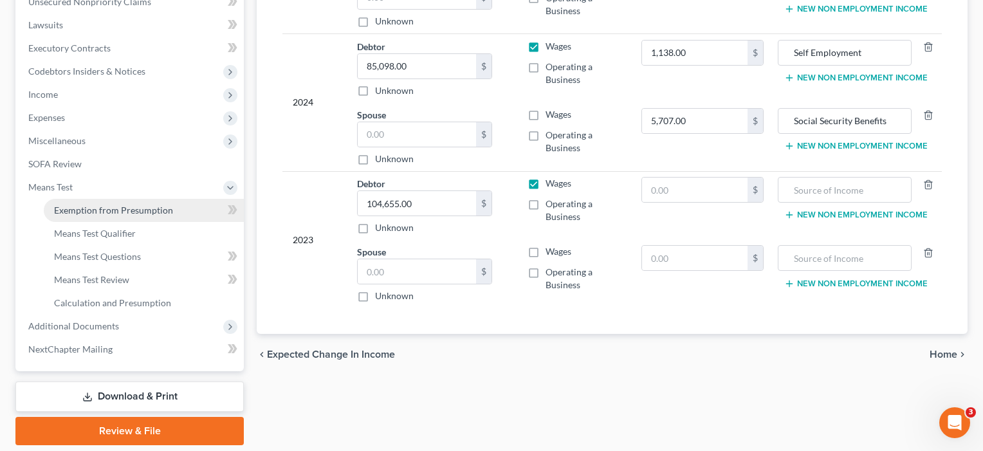
click at [108, 202] on link "Exemption from Presumption" at bounding box center [144, 210] width 200 height 23
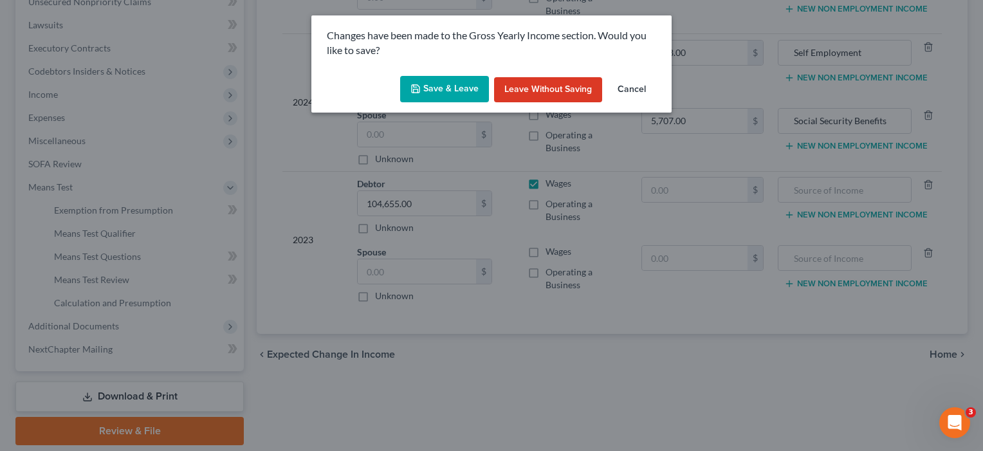
click at [443, 81] on button "Save & Leave" at bounding box center [444, 89] width 89 height 27
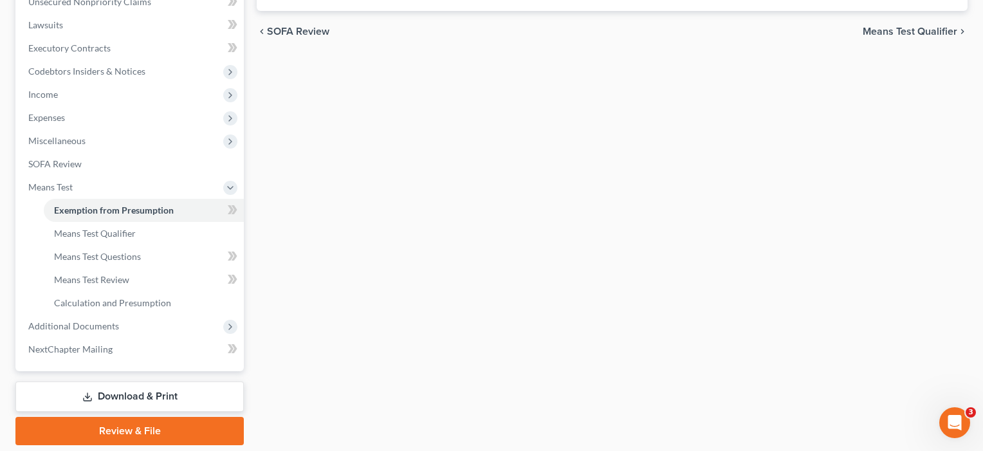
radio input "true"
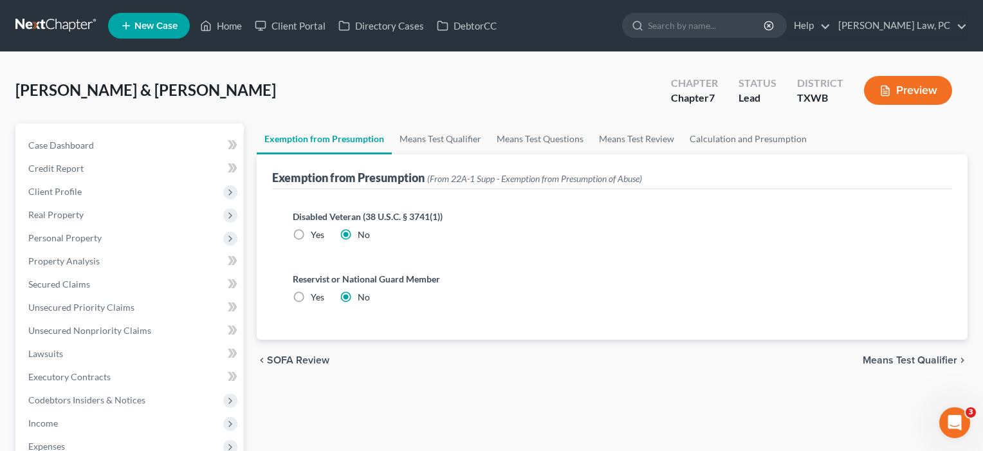
click at [901, 358] on span "Means Test Qualifier" at bounding box center [910, 360] width 95 height 10
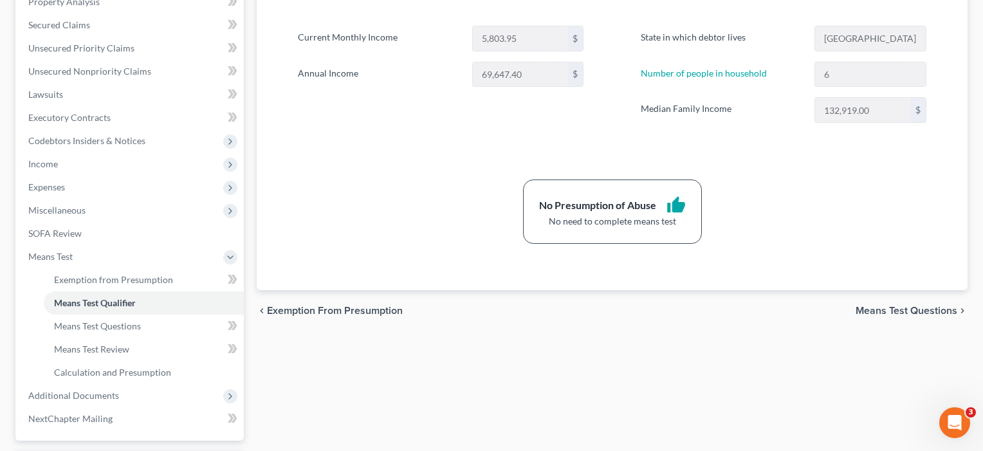
scroll to position [261, 0]
click at [134, 371] on span "Calculation and Presumption" at bounding box center [112, 370] width 117 height 11
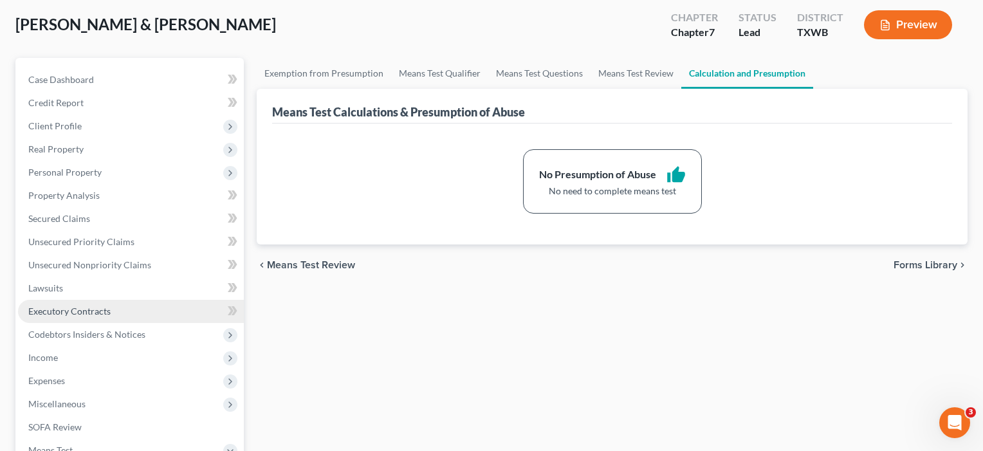
scroll to position [85, 0]
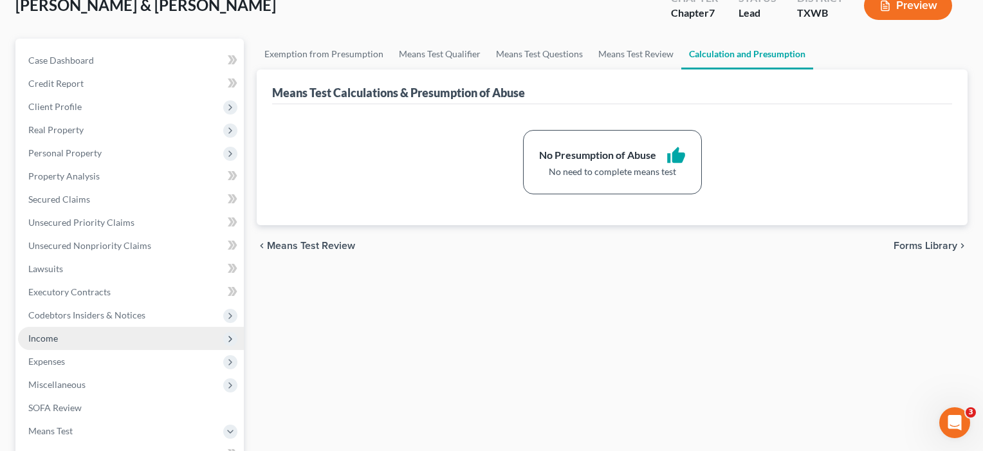
click at [44, 335] on span "Income" at bounding box center [43, 338] width 30 height 11
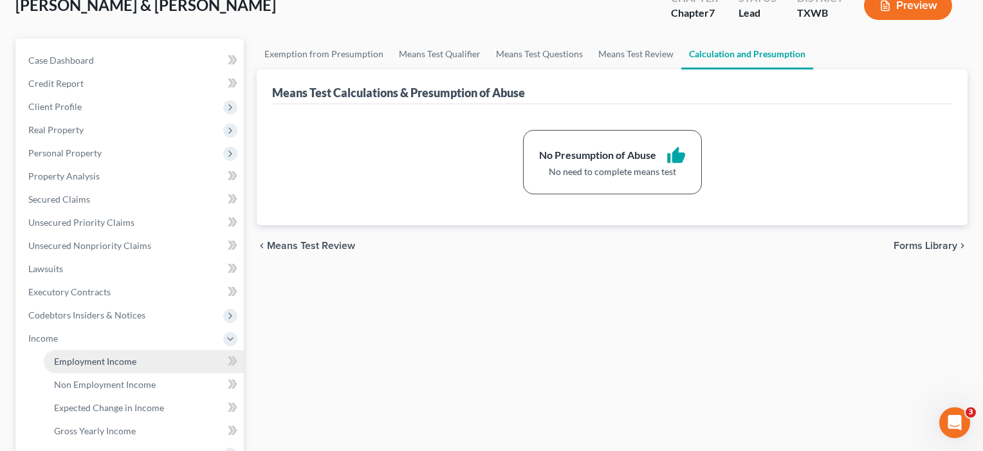
click at [66, 356] on link "Employment Income" at bounding box center [144, 361] width 200 height 23
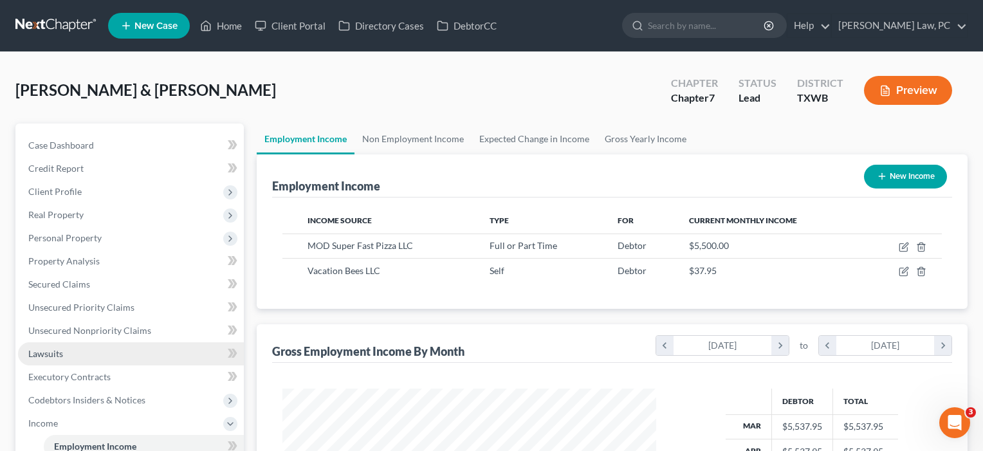
scroll to position [231, 400]
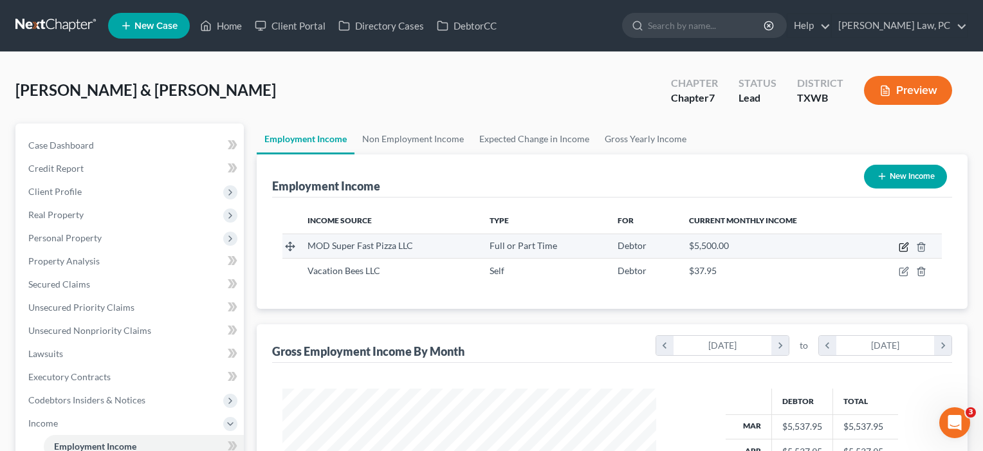
click at [905, 248] on icon "button" at bounding box center [905, 246] width 6 height 6
select select "0"
select select "50"
select select "2"
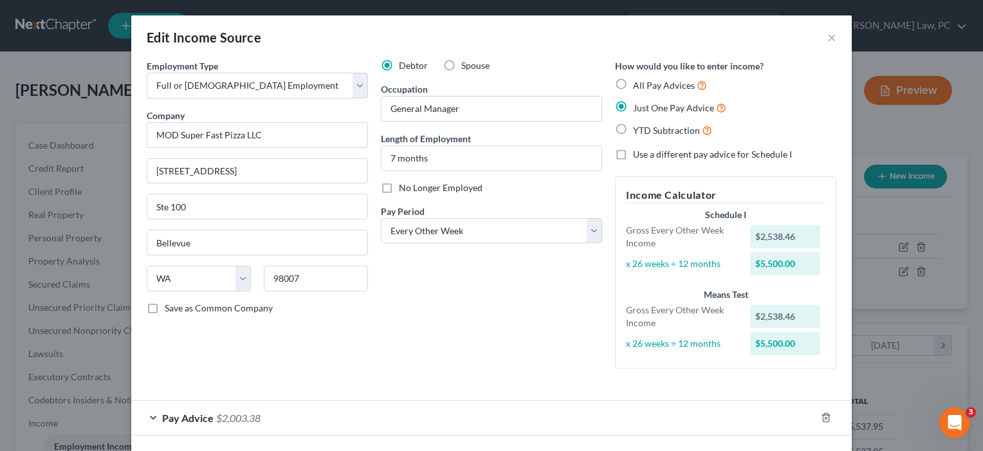
click at [788, 418] on div "Pay Advice $2,003.38" at bounding box center [473, 418] width 685 height 34
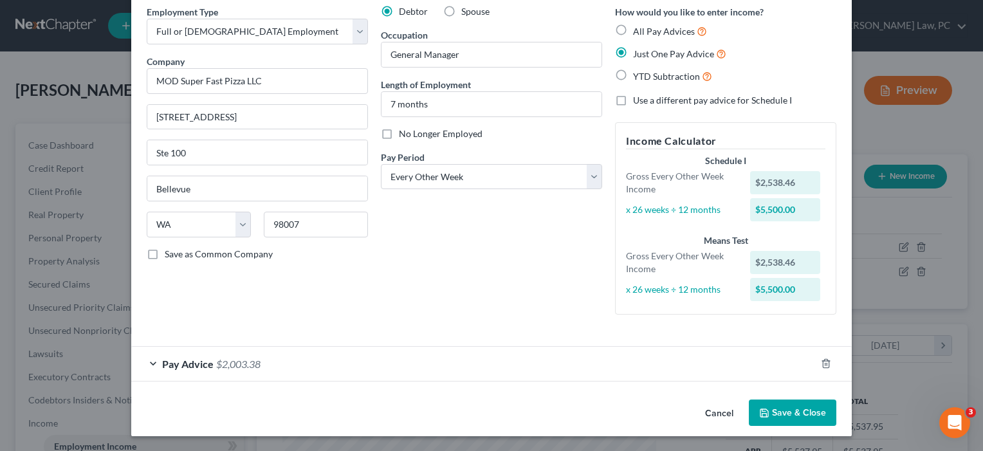
scroll to position [53, 0]
click at [790, 416] on button "Save & Close" at bounding box center [793, 413] width 88 height 27
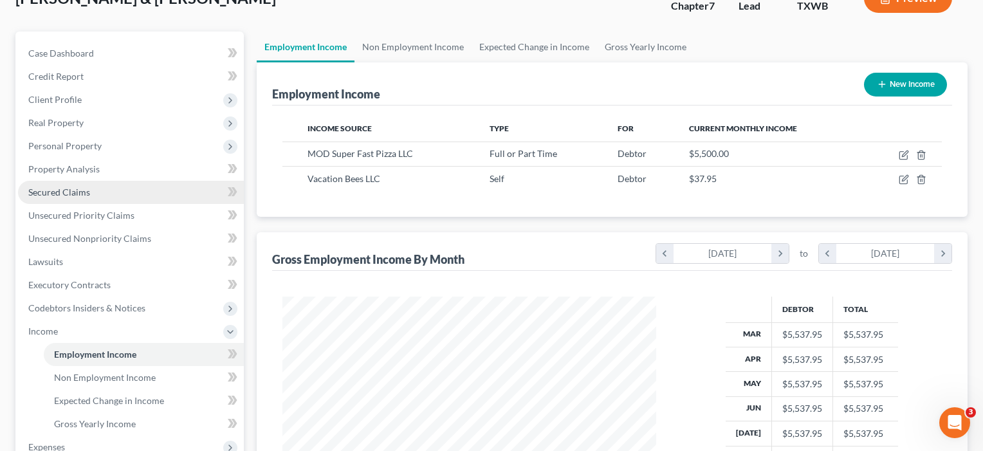
scroll to position [95, 0]
